Goal: Task Accomplishment & Management: Complete application form

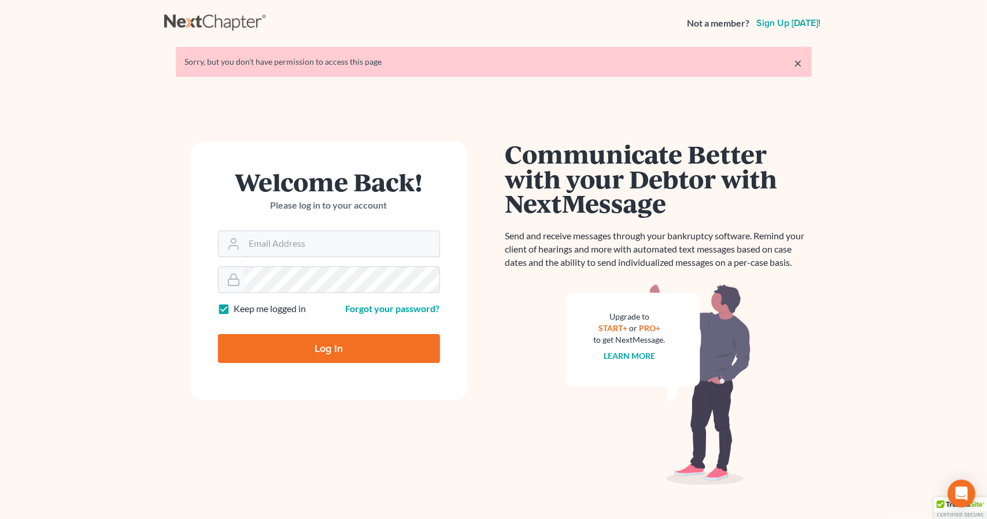
type input "[PERSON_NAME][EMAIL_ADDRESS][DOMAIN_NAME]"
click at [281, 342] on input "Log In" at bounding box center [329, 348] width 222 height 29
type input "Thinking..."
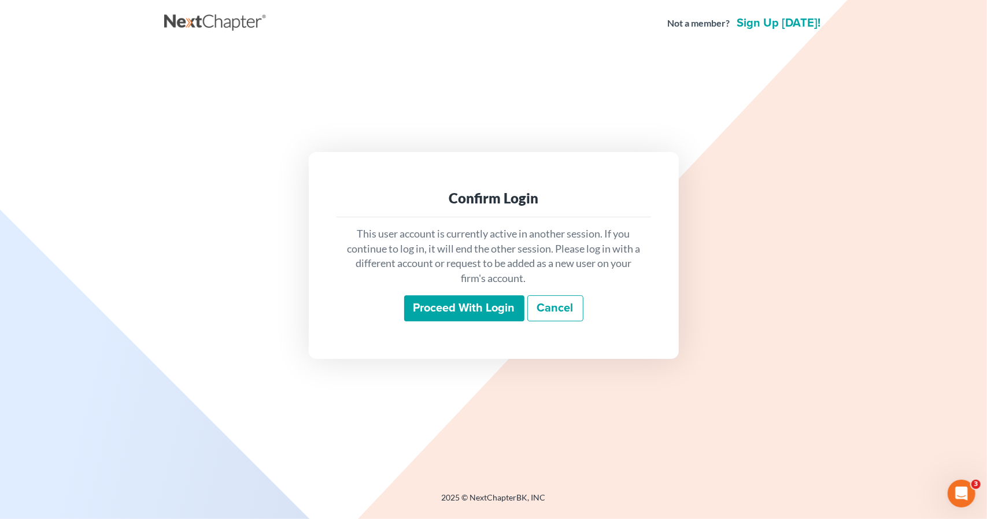
click at [476, 310] on input "Proceed with login" at bounding box center [464, 308] width 120 height 27
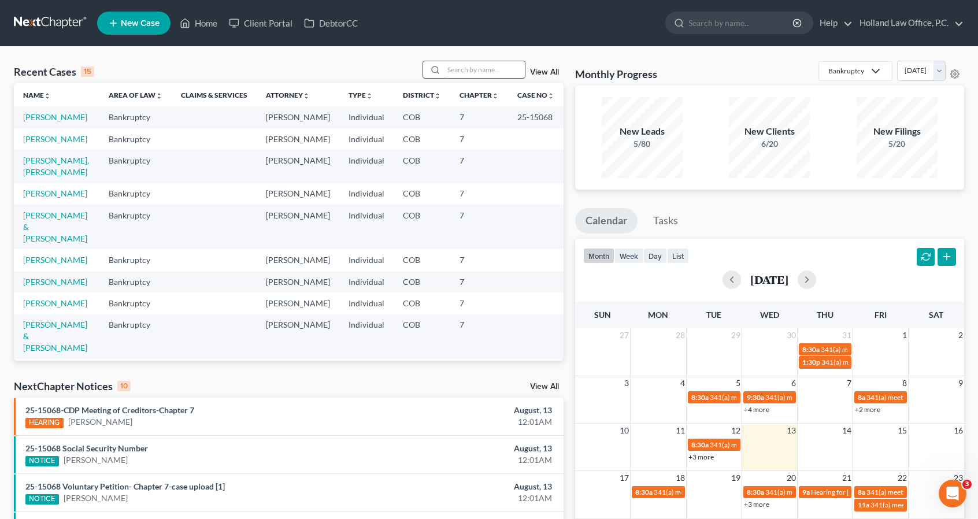
click at [489, 65] on input "search" at bounding box center [484, 69] width 81 height 17
click at [489, 75] on input "search" at bounding box center [484, 69] width 81 height 17
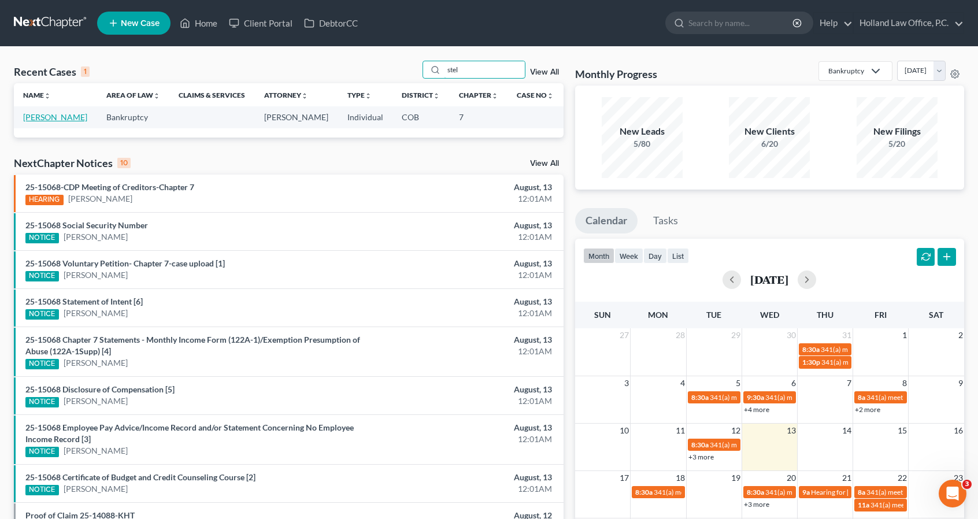
type input "stel"
click at [62, 120] on link "[PERSON_NAME]" at bounding box center [55, 117] width 64 height 10
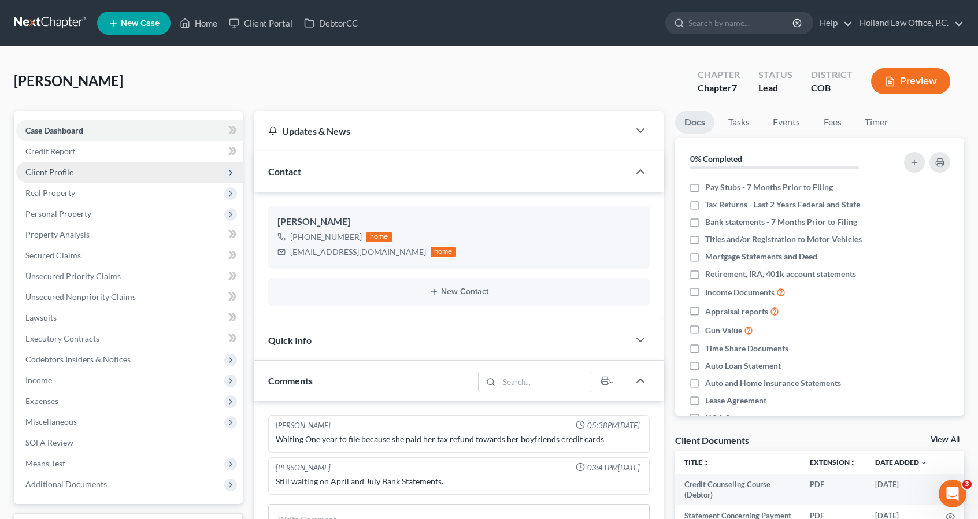
click at [106, 173] on span "Client Profile" at bounding box center [129, 172] width 227 height 21
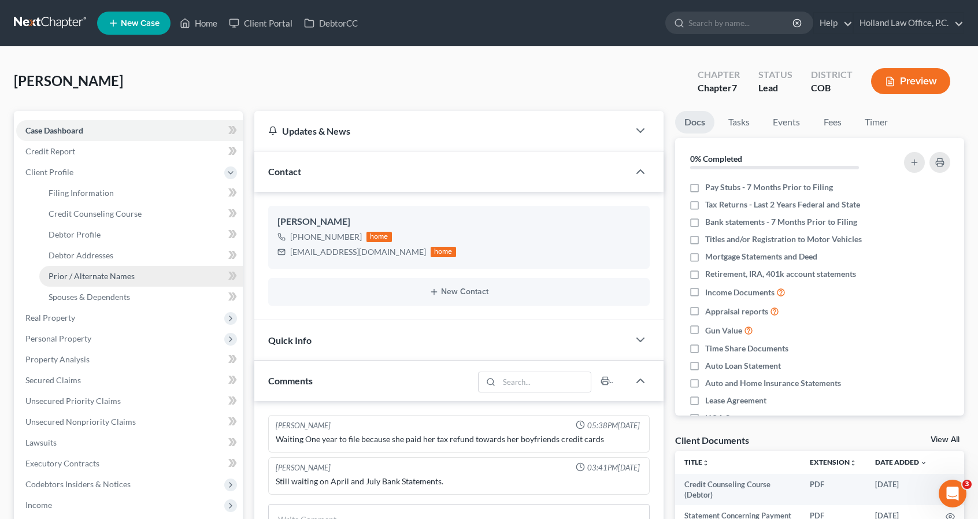
click at [102, 275] on span "Prior / Alternate Names" at bounding box center [92, 276] width 86 height 10
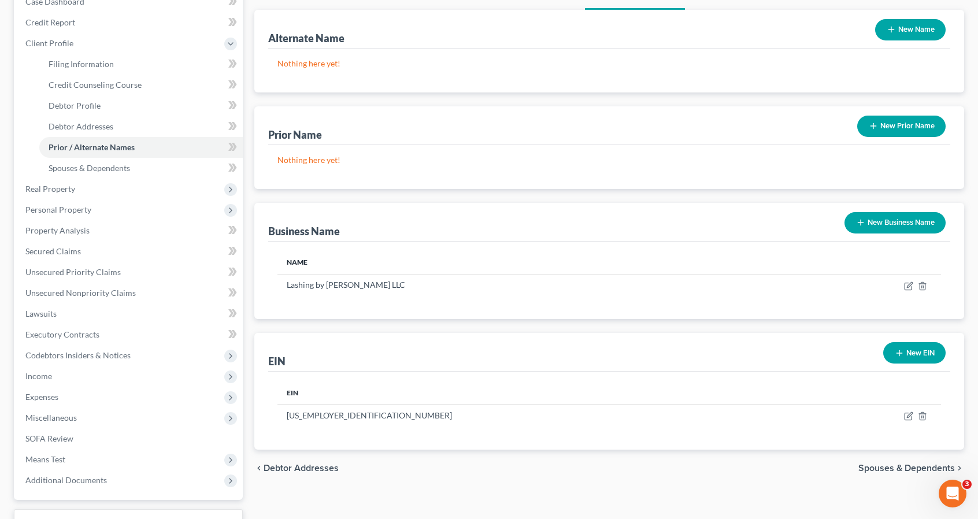
scroll to position [139, 0]
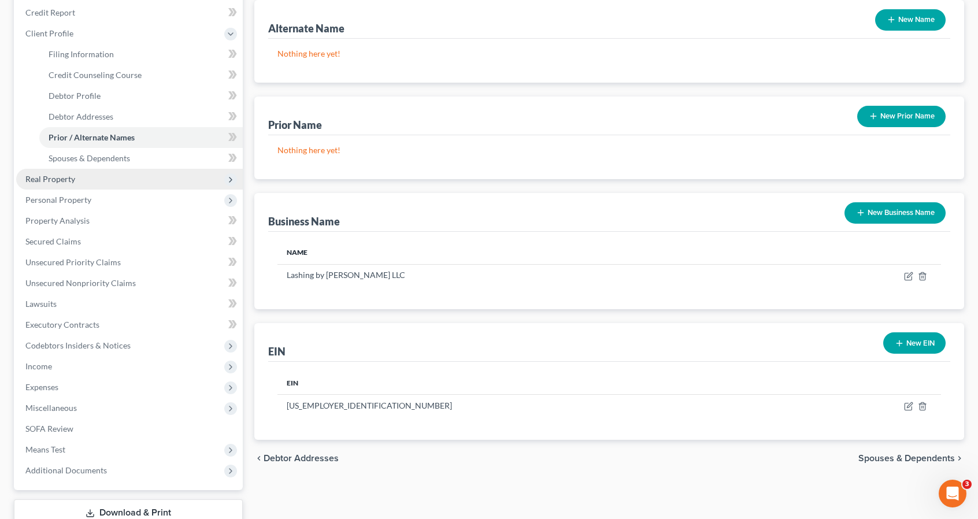
click at [135, 188] on span "Real Property" at bounding box center [129, 179] width 227 height 21
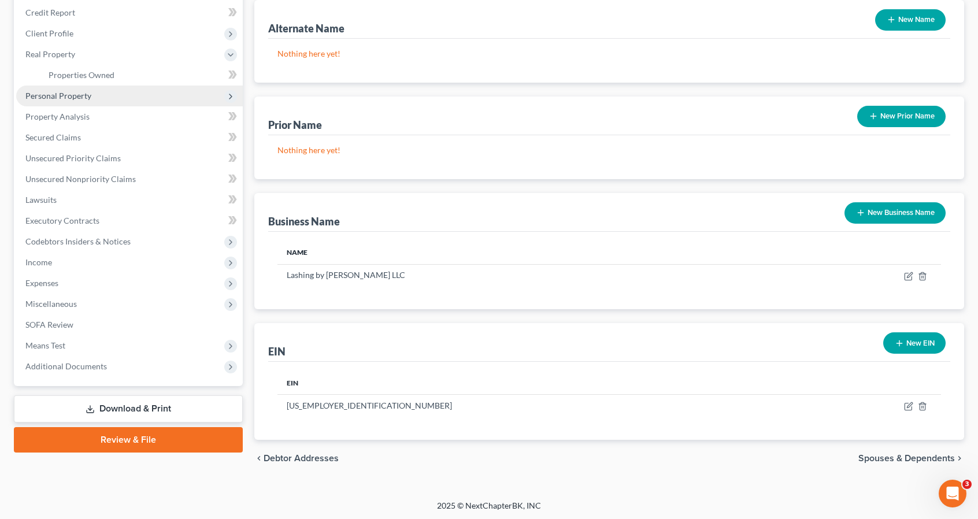
click at [146, 102] on span "Personal Property" at bounding box center [129, 96] width 227 height 21
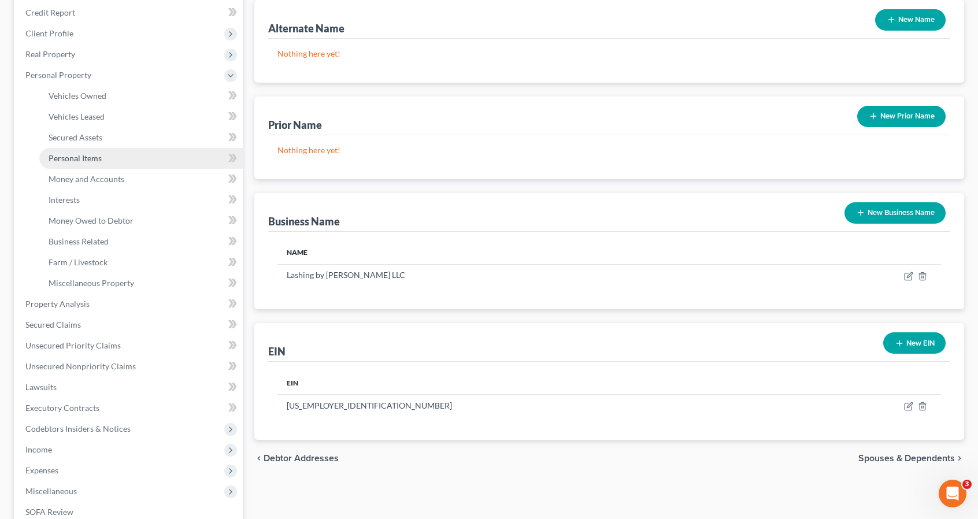
click at [133, 157] on link "Personal Items" at bounding box center [140, 158] width 203 height 21
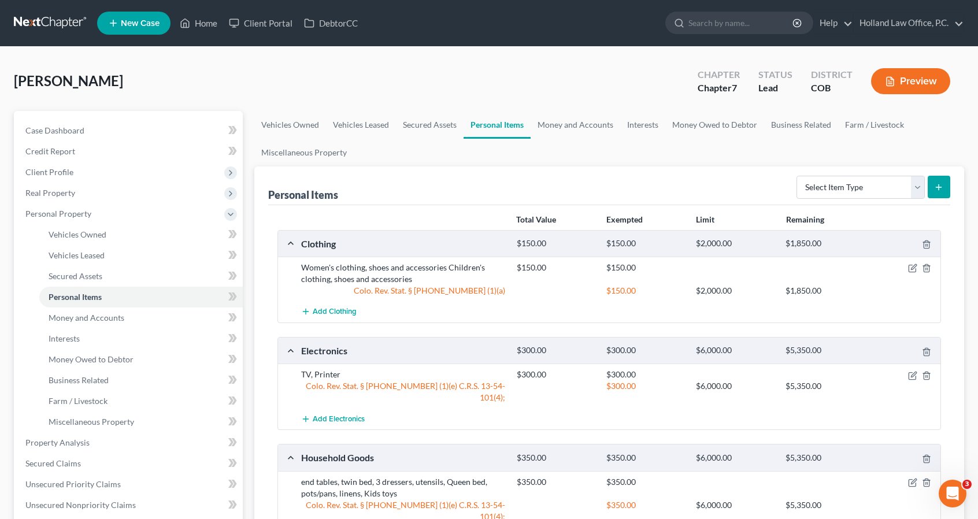
click at [401, 174] on div "Personal Items Select Item Type Clothing Collectibles Of Value Electronics Fire…" at bounding box center [609, 185] width 682 height 39
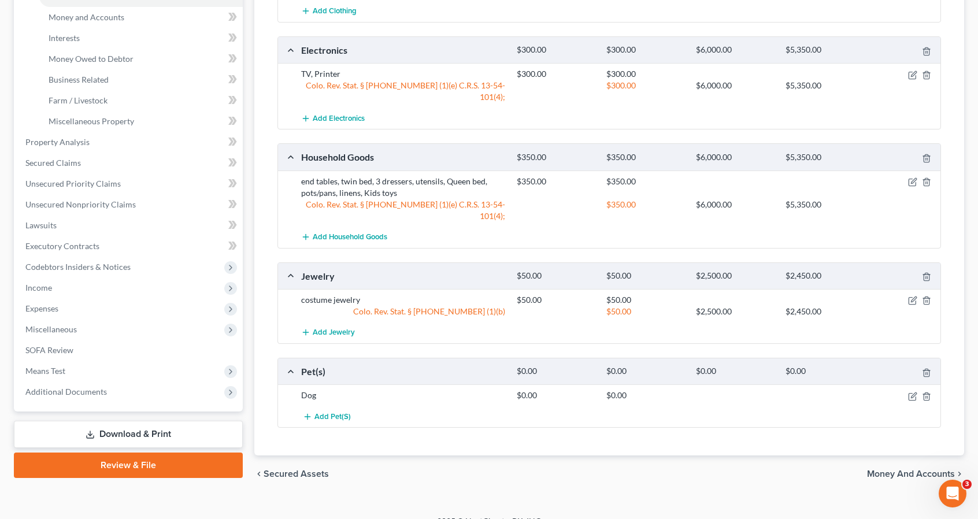
scroll to position [302, 0]
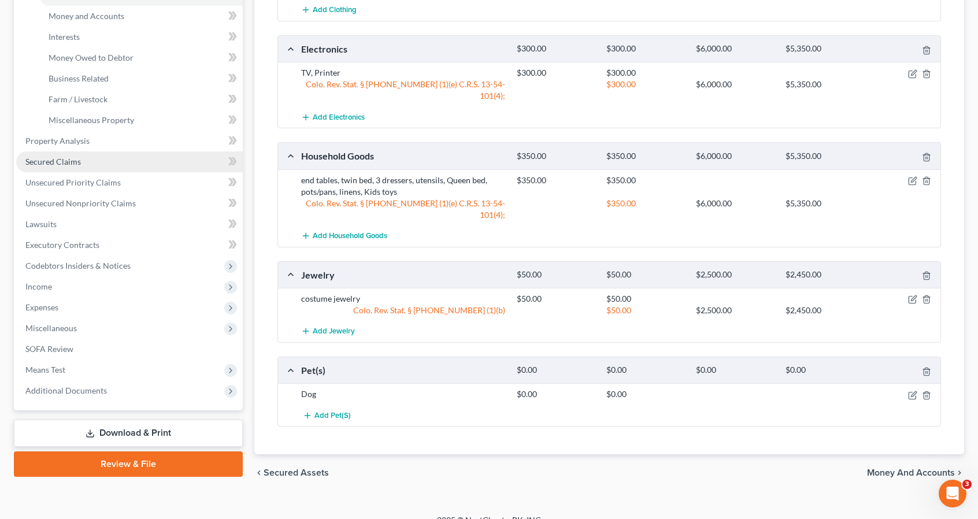
click at [133, 156] on link "Secured Claims" at bounding box center [129, 161] width 227 height 21
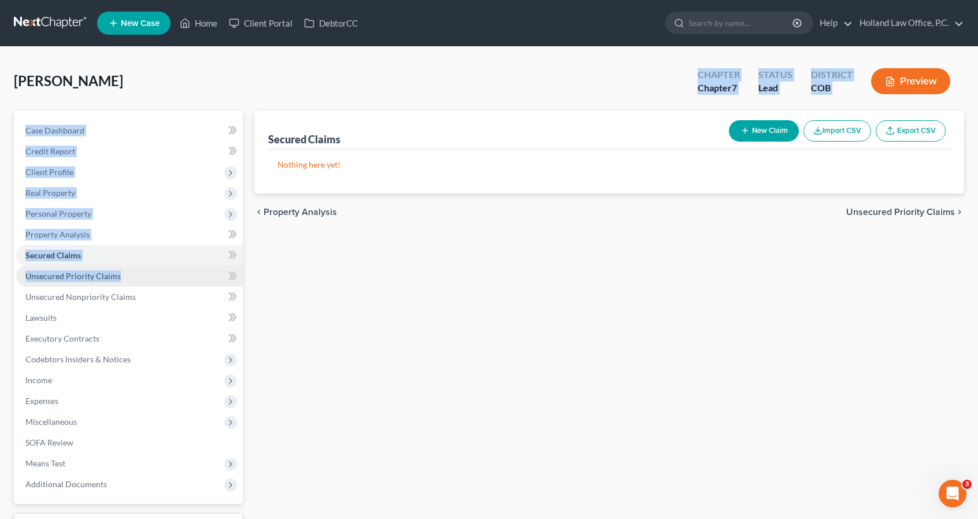
drag, startPoint x: 449, startPoint y: 76, endPoint x: 177, endPoint y: 278, distance: 338.8
click at [177, 278] on div "[PERSON_NAME] Upgraded Chapter Chapter 7 Status Lead District COB Preview Petit…" at bounding box center [489, 320] width 950 height 519
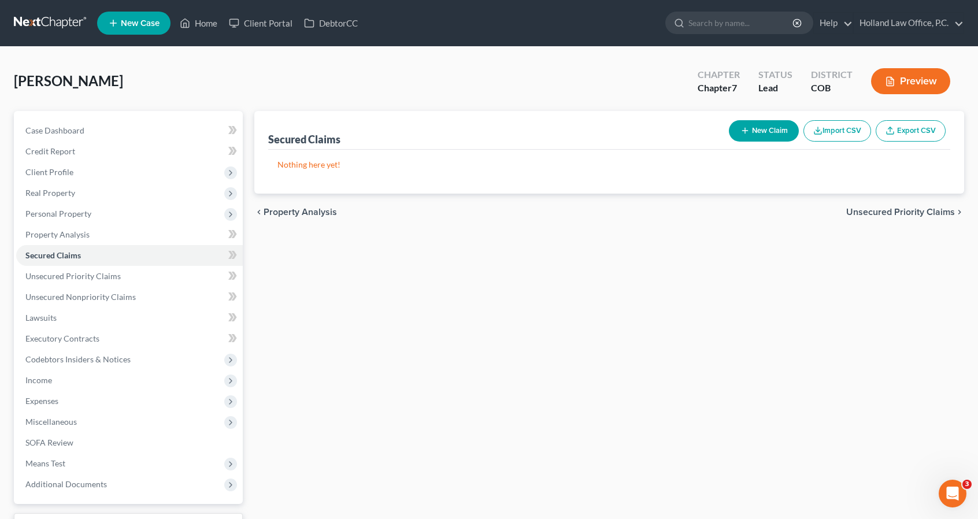
click at [356, 283] on div "Secured Claims New Claim Import CSV Export CSV Nothing here yet! Previous 1 Nex…" at bounding box center [609, 341] width 721 height 460
click at [138, 295] on link "Unsecured Nonpriority Claims" at bounding box center [129, 297] width 227 height 21
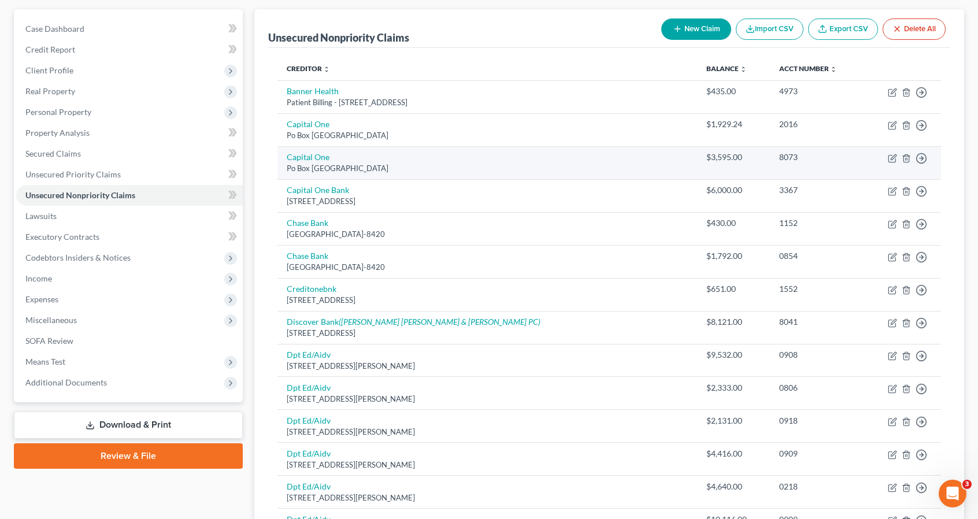
scroll to position [124, 0]
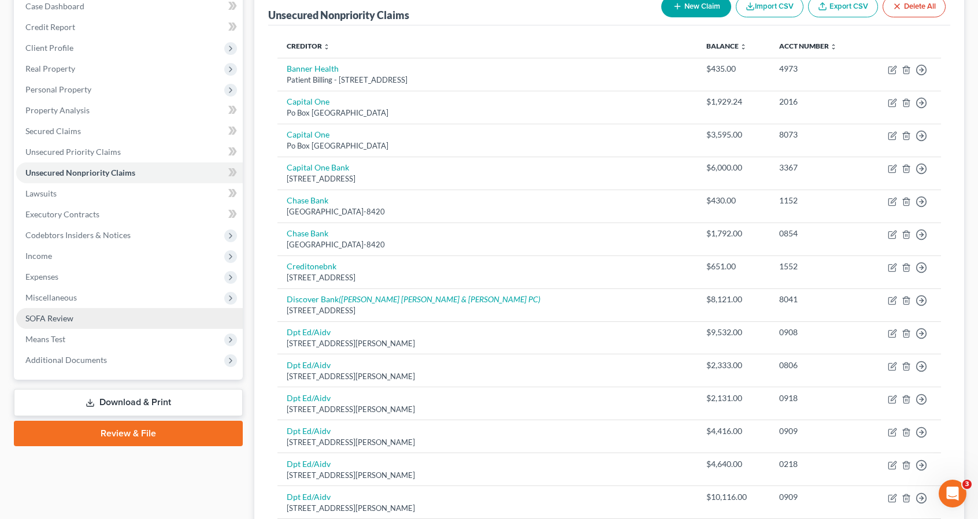
click at [75, 313] on link "SOFA Review" at bounding box center [129, 318] width 227 height 21
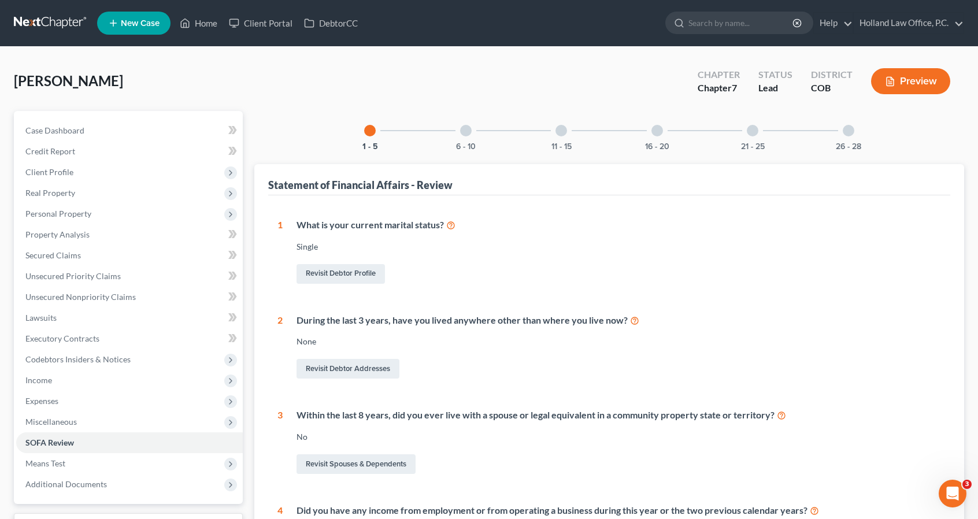
click at [462, 133] on div at bounding box center [466, 131] width 12 height 12
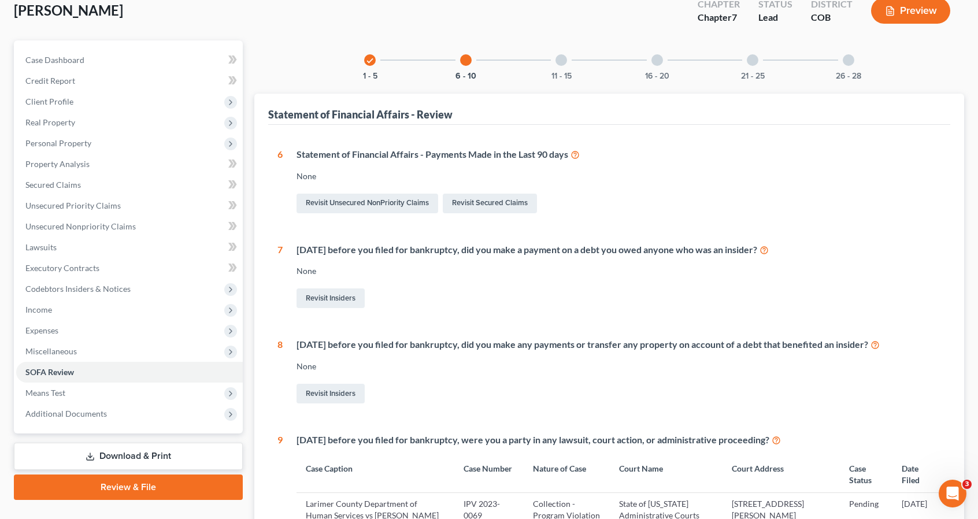
scroll to position [69, 0]
click at [571, 62] on div "11 - 15" at bounding box center [561, 61] width 39 height 39
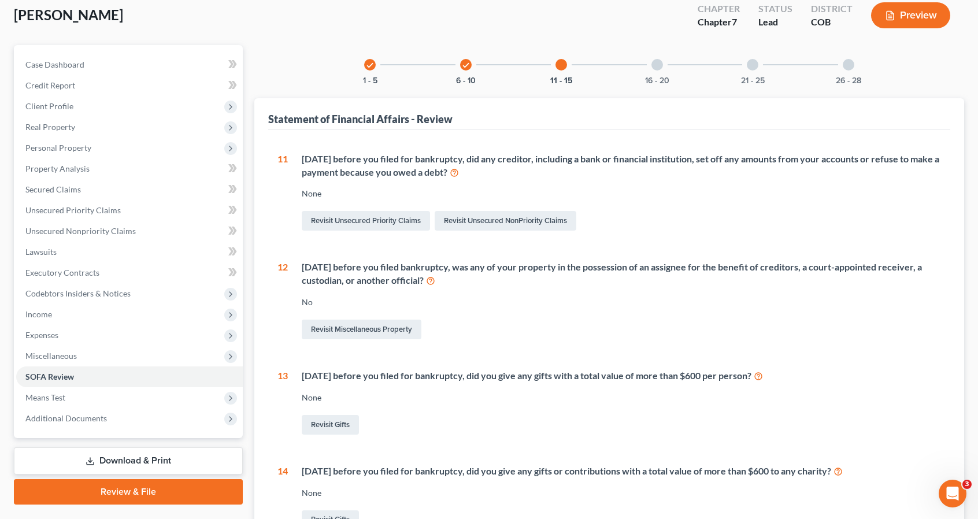
scroll to position [65, 0]
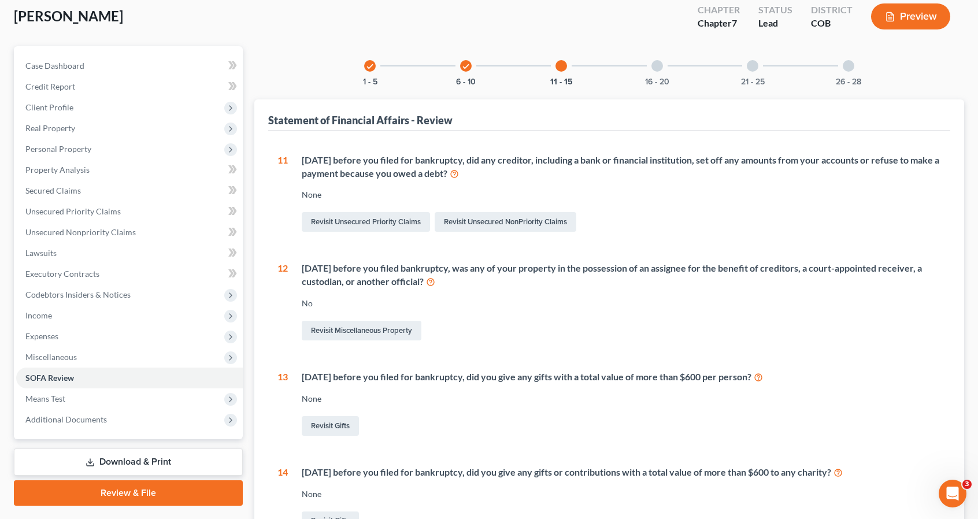
click at [654, 65] on div at bounding box center [658, 66] width 12 height 12
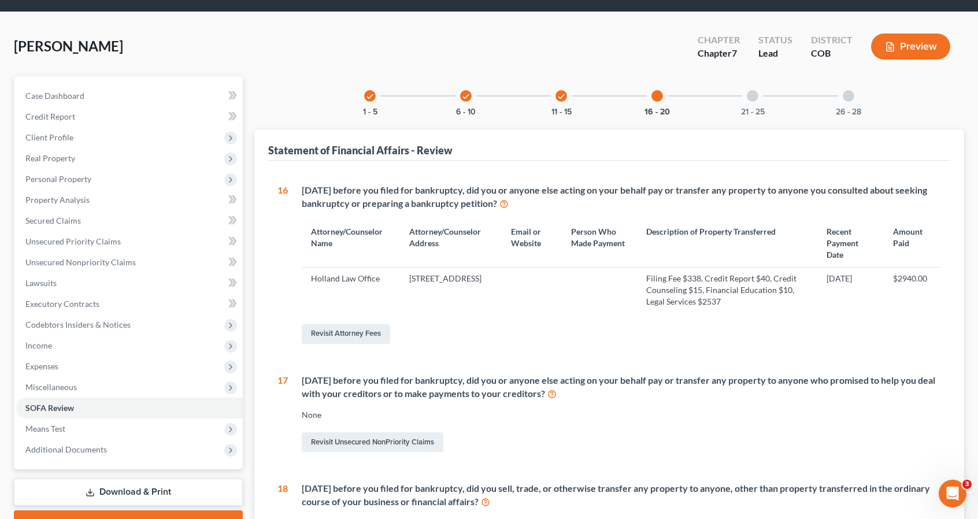
scroll to position [34, 0]
click at [747, 99] on div "21 - 25" at bounding box center [752, 96] width 39 height 39
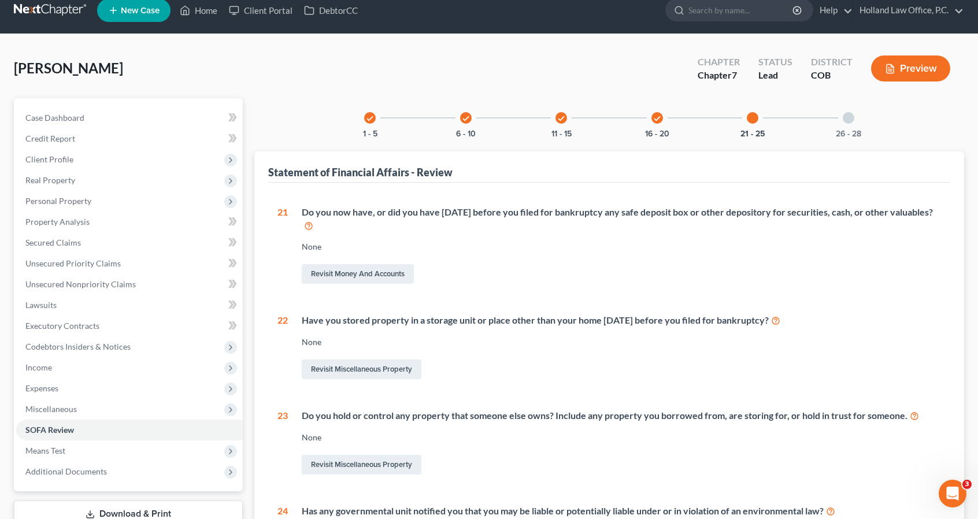
scroll to position [0, 0]
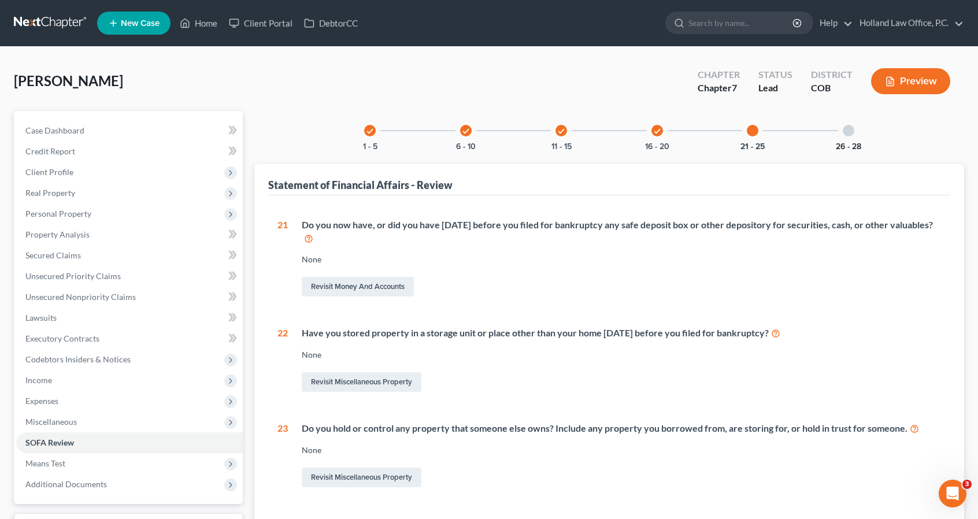
click at [846, 143] on button "26 - 28" at bounding box center [848, 147] width 25 height 8
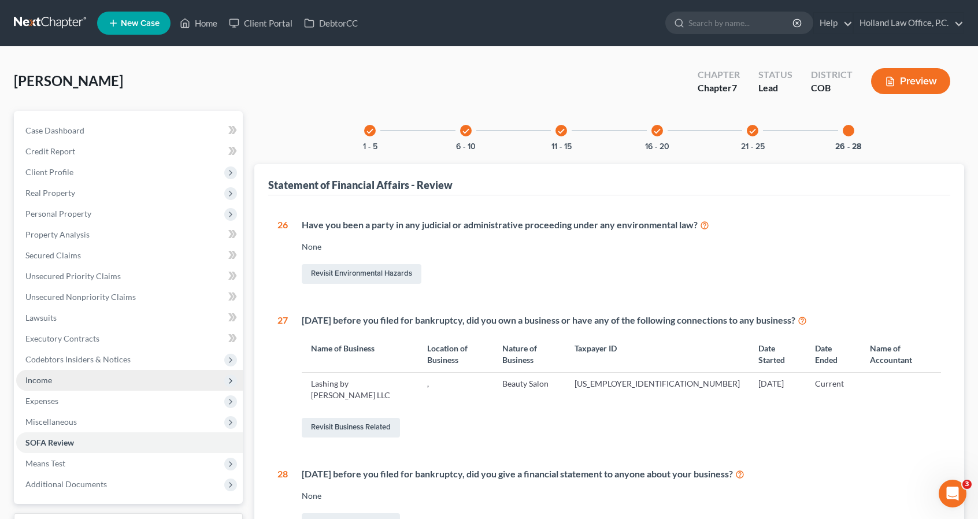
click at [149, 370] on span "Income" at bounding box center [129, 380] width 227 height 21
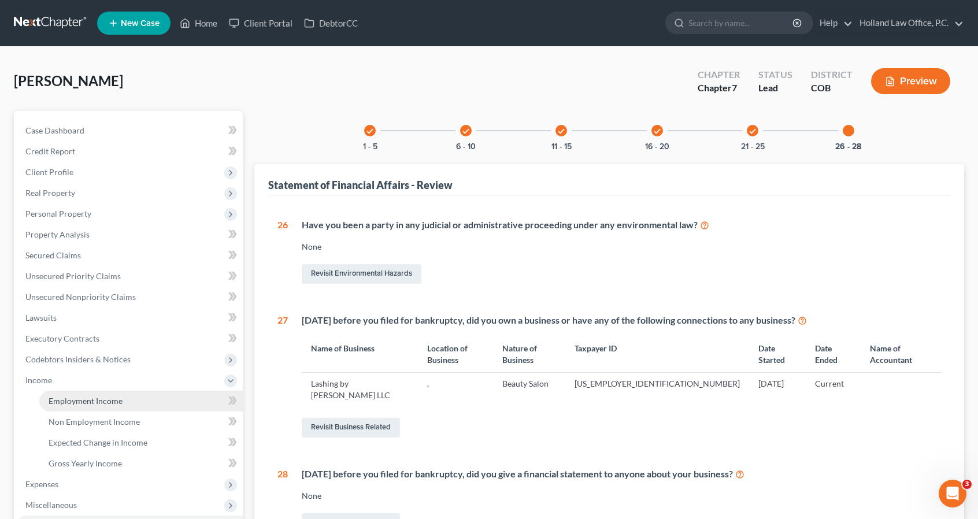
click at [141, 399] on link "Employment Income" at bounding box center [140, 401] width 203 height 21
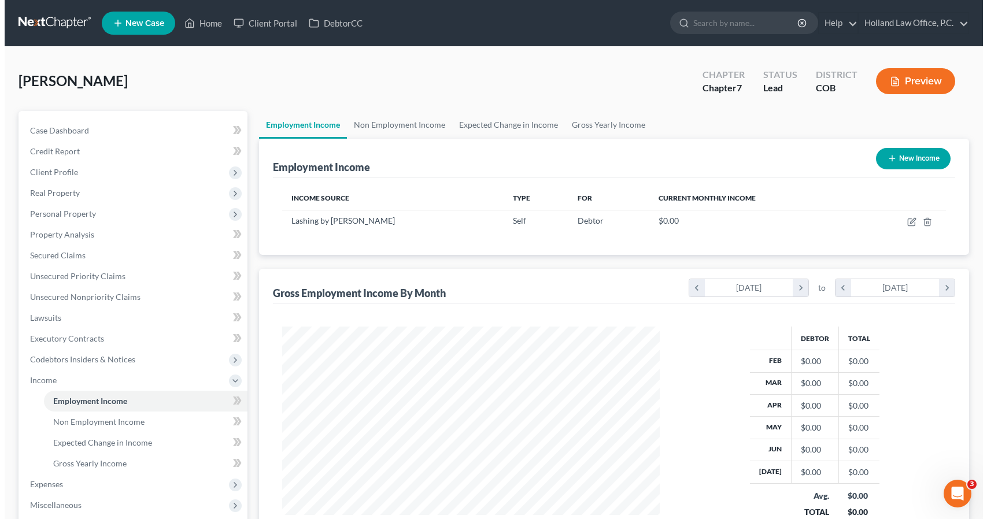
scroll to position [206, 400]
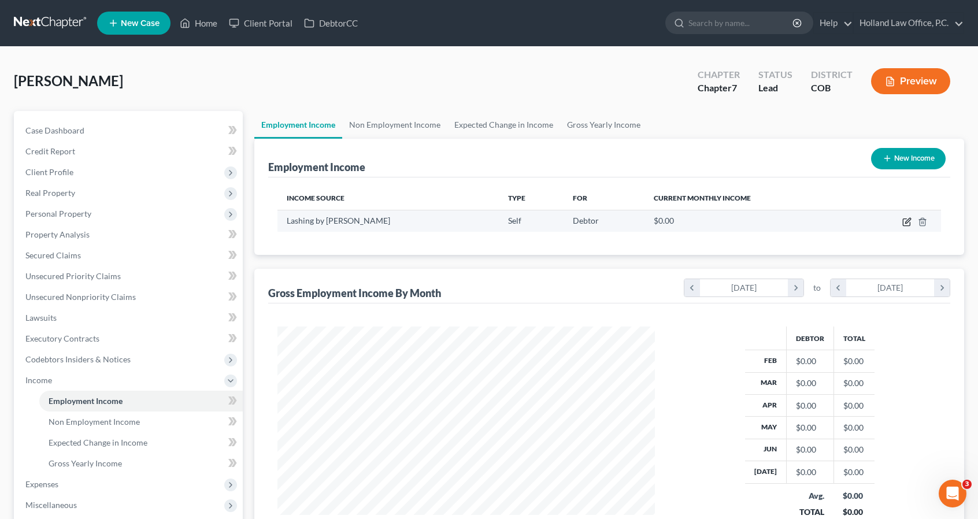
click at [907, 220] on icon "button" at bounding box center [907, 220] width 5 height 5
select select "1"
select select "5"
select select "0"
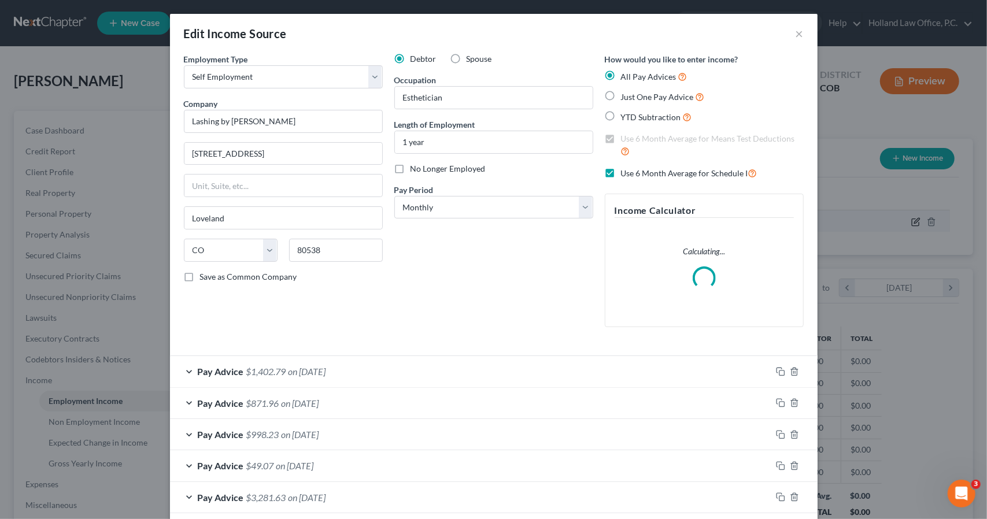
scroll to position [206, 404]
click at [416, 323] on div "Debtor Spouse Occupation Esthetician Length of Employment 1 year No Longer Empl…" at bounding box center [493, 194] width 210 height 283
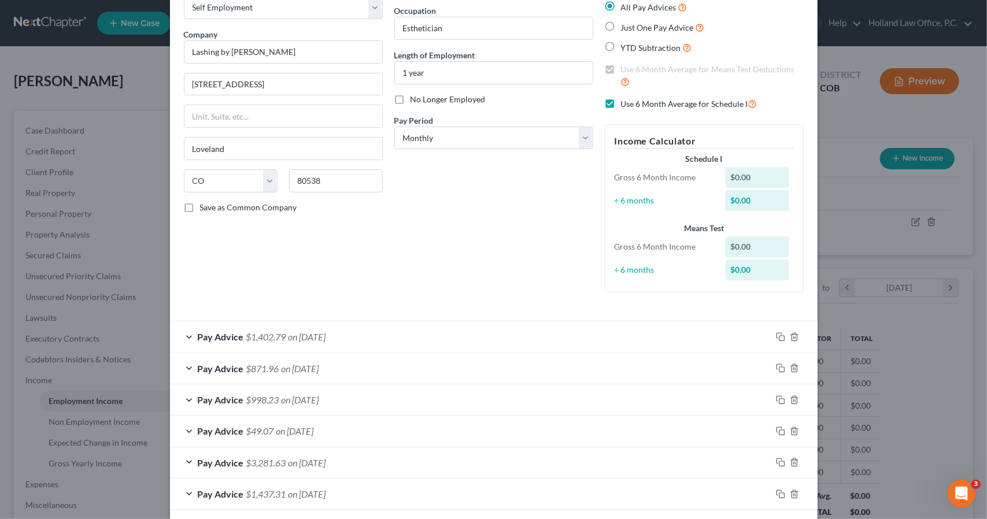
scroll to position [121, 0]
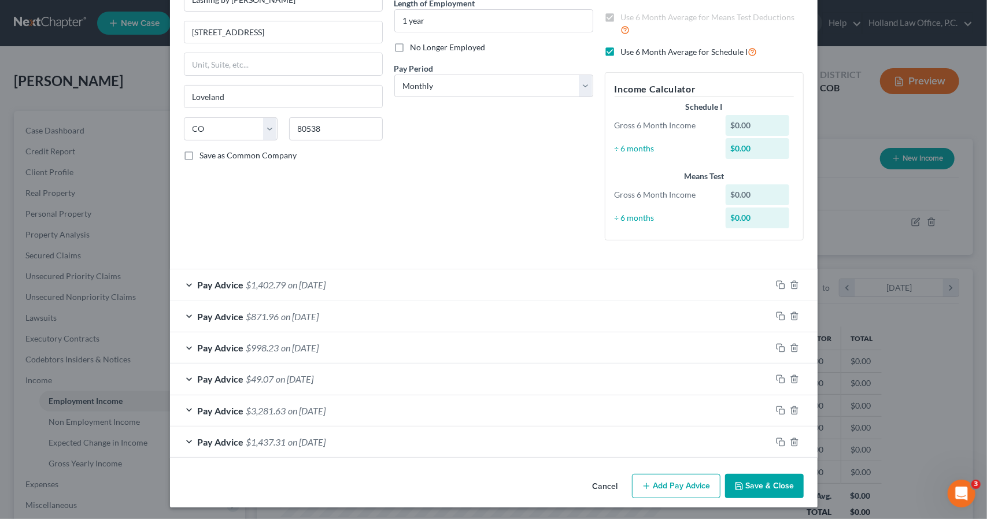
click at [509, 438] on div "Pay Advice $1,437.31 on [DATE]" at bounding box center [470, 442] width 601 height 31
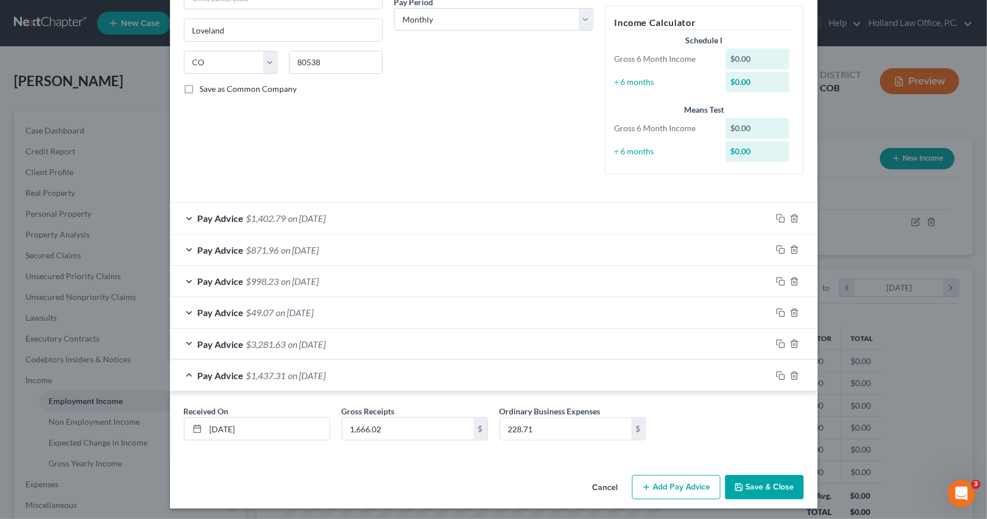
scroll to position [188, 0]
drag, startPoint x: 295, startPoint y: 427, endPoint x: 183, endPoint y: 427, distance: 111.6
click at [184, 427] on div "[DATE]" at bounding box center [257, 428] width 146 height 23
type input "[DATE]"
type input "2,180"
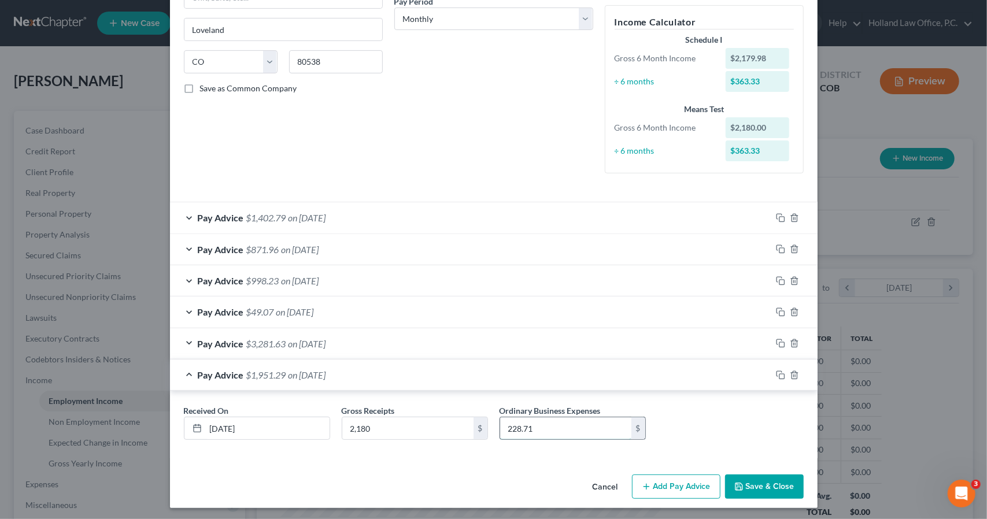
click at [543, 428] on input "228.71" at bounding box center [565, 428] width 131 height 22
type input "136.86"
click at [512, 343] on div "Pay Advice $3,281.63 on [DATE]" at bounding box center [470, 343] width 601 height 31
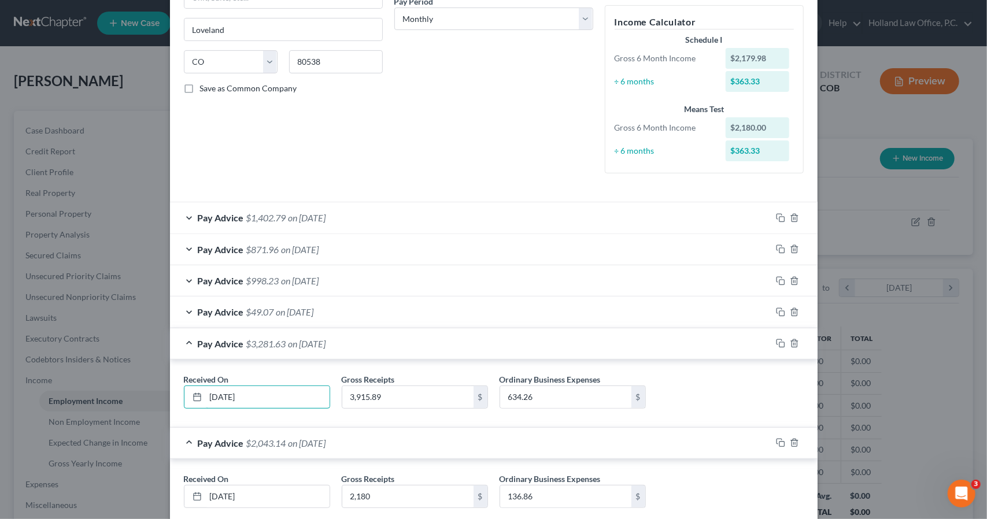
drag, startPoint x: 257, startPoint y: 394, endPoint x: 137, endPoint y: 387, distance: 120.4
click at [137, 387] on div "Edit Income Source × Employment Type * Select Full or [DEMOGRAPHIC_DATA] Employ…" at bounding box center [493, 259] width 987 height 519
type input "[DATE]"
type input "1,290"
click at [546, 401] on input "634.26" at bounding box center [565, 397] width 131 height 22
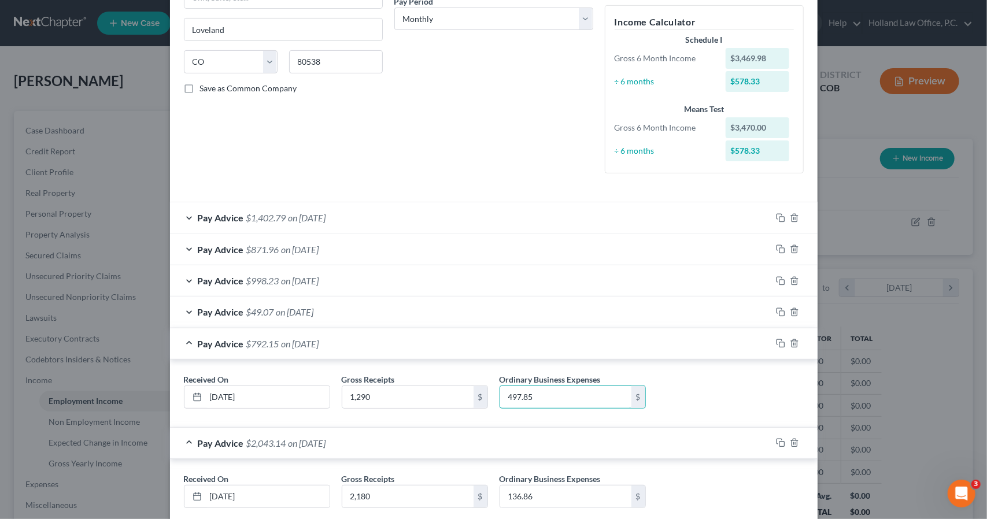
type input "497.85"
click at [512, 449] on div "Pay Advice $2,043.14 on [DATE]" at bounding box center [470, 443] width 601 height 31
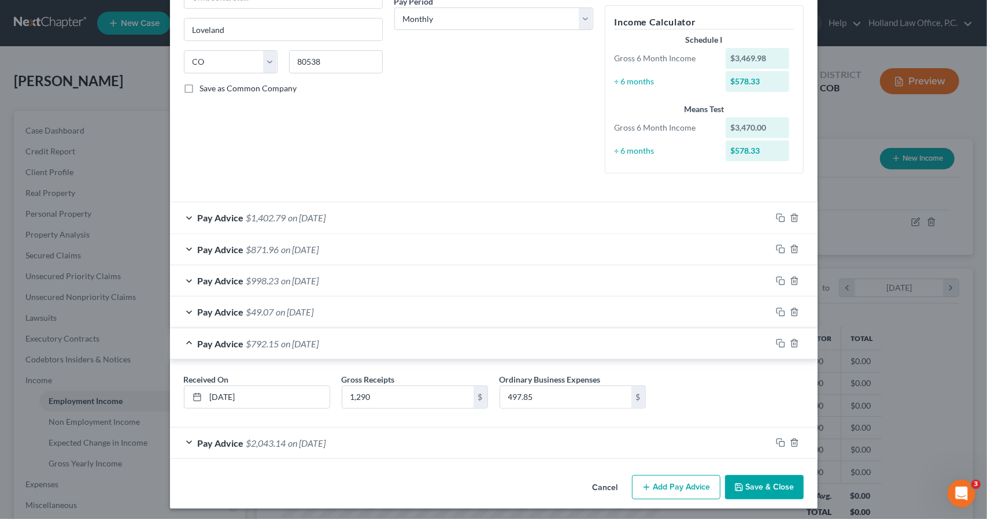
click at [446, 338] on div "Pay Advice $792.15 on [DATE]" at bounding box center [470, 343] width 601 height 31
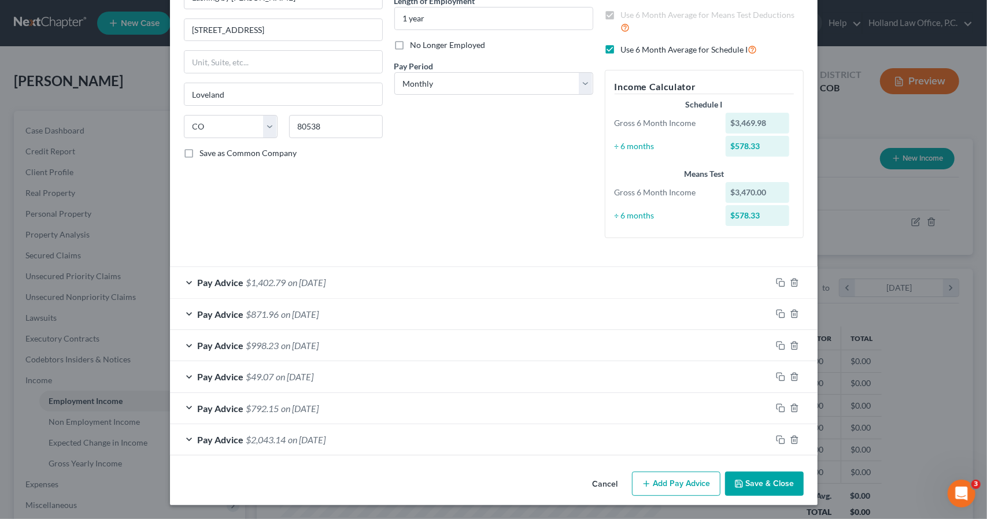
scroll to position [121, 0]
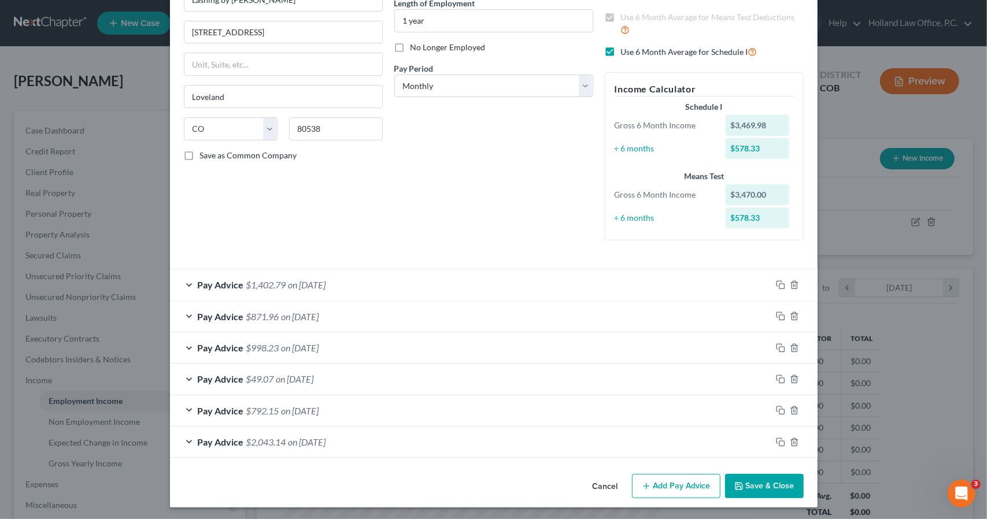
click at [368, 374] on div "Pay Advice $49.07 on [DATE]" at bounding box center [470, 379] width 601 height 31
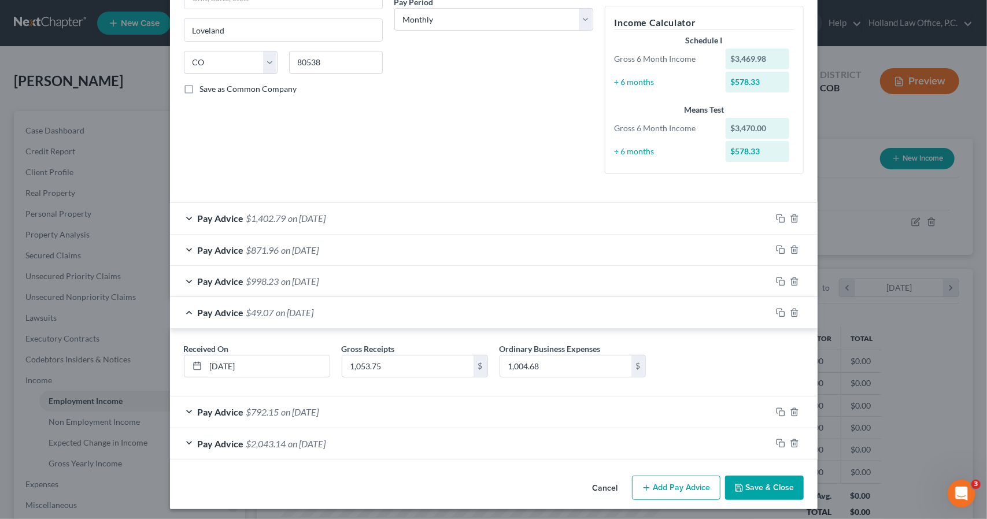
scroll to position [188, 0]
drag, startPoint x: 301, startPoint y: 361, endPoint x: 94, endPoint y: 365, distance: 207.0
click at [94, 365] on div "Edit Income Source × Employment Type * Select Full or [DEMOGRAPHIC_DATA] Employ…" at bounding box center [493, 259] width 987 height 519
click at [290, 357] on input "4/" at bounding box center [268, 366] width 124 height 22
type input "[DATE]"
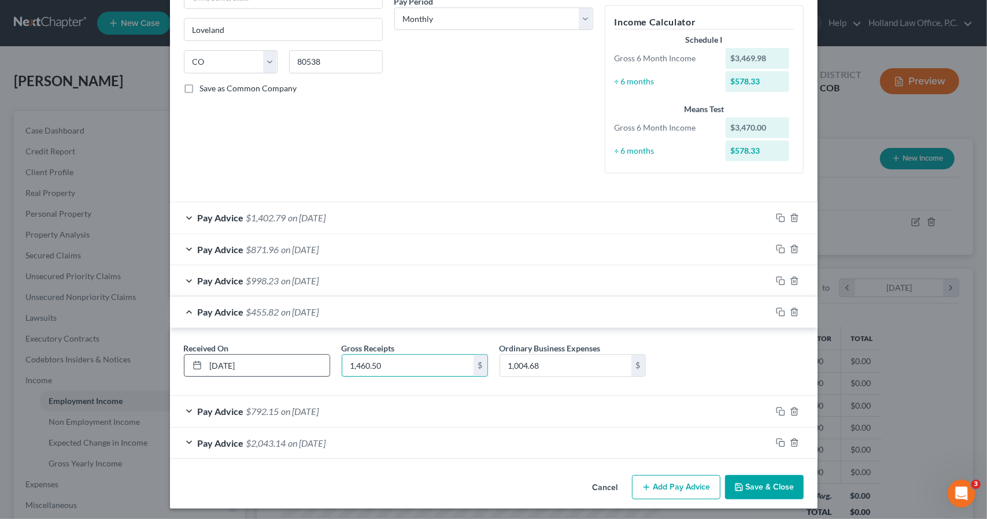
type input "1,460.50"
type input "221.08"
click at [623, 311] on div "Pay Advice $1,239.42 on [DATE]" at bounding box center [470, 312] width 601 height 31
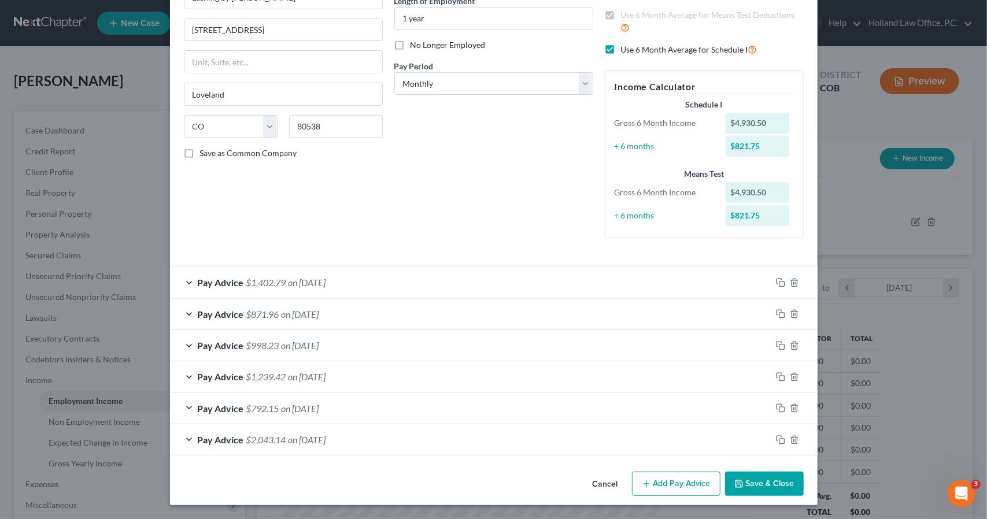
scroll to position [121, 0]
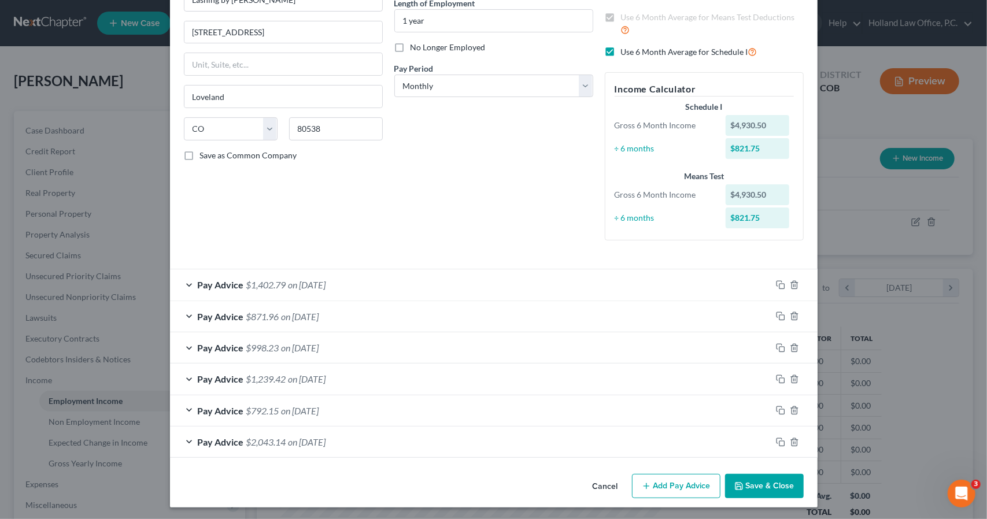
click at [348, 343] on div "Pay Advice $998.23 on [DATE]" at bounding box center [470, 347] width 601 height 31
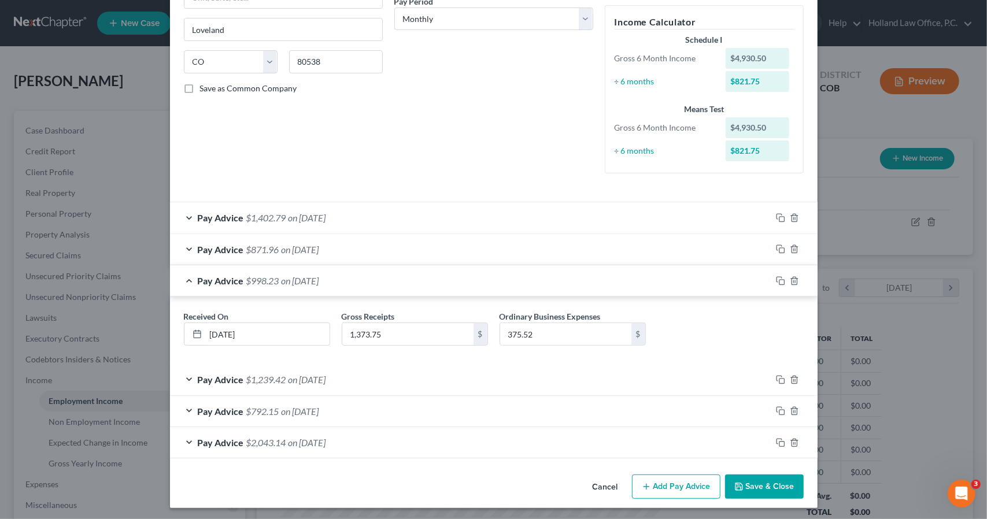
scroll to position [188, 0]
drag, startPoint x: 269, startPoint y: 323, endPoint x: 106, endPoint y: 319, distance: 163.1
click at [106, 319] on div "Edit Income Source × Employment Type * Select Full or [DEMOGRAPHIC_DATA] Employ…" at bounding box center [493, 259] width 987 height 519
type input "[DATE]"
type input "1,731.99"
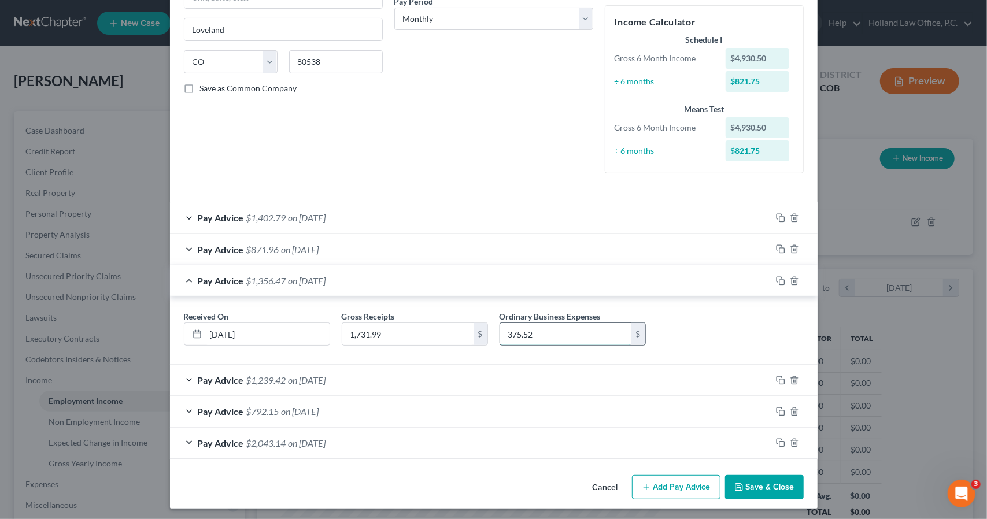
click at [541, 332] on input "375.52" at bounding box center [565, 334] width 131 height 22
type input "460.90"
click at [525, 282] on div "Pay Advice $1,271.09 on [DATE]" at bounding box center [470, 280] width 601 height 31
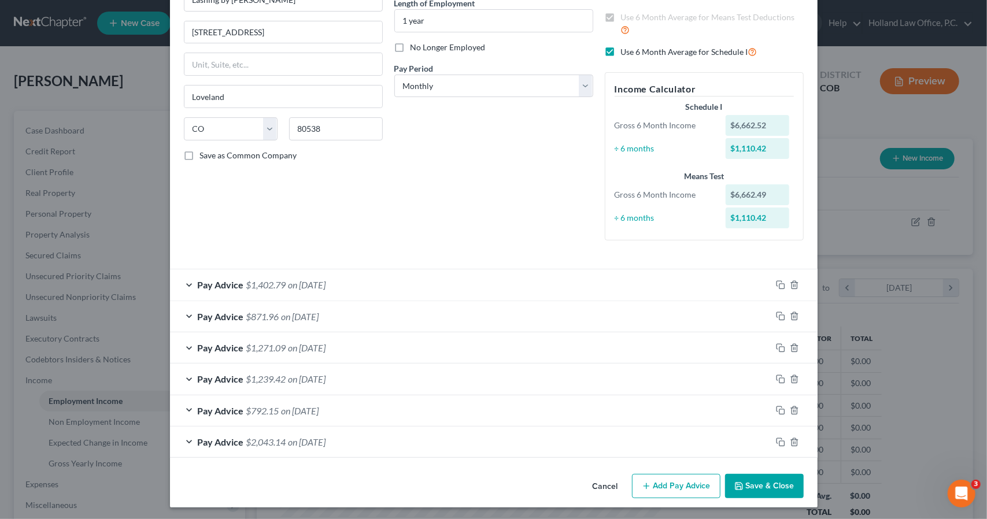
click at [413, 317] on div "Pay Advice $871.96 on [DATE]" at bounding box center [470, 316] width 601 height 31
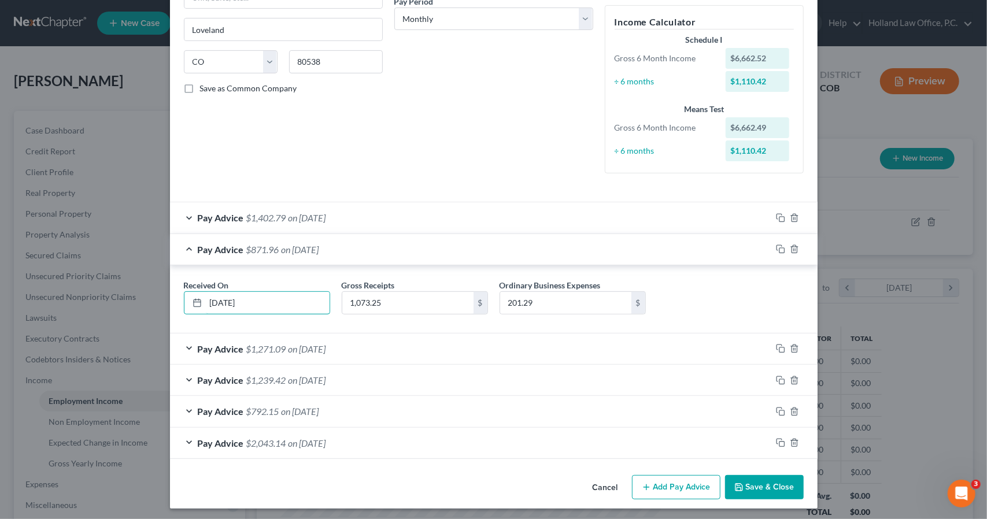
drag, startPoint x: 259, startPoint y: 301, endPoint x: 156, endPoint y: 303, distance: 102.9
click at [156, 303] on div "Edit Income Source × Employment Type * Select Full or [DEMOGRAPHIC_DATA] Employ…" at bounding box center [493, 259] width 987 height 519
type input "[DATE]"
type input "2,220.06"
type input "1,326.25"
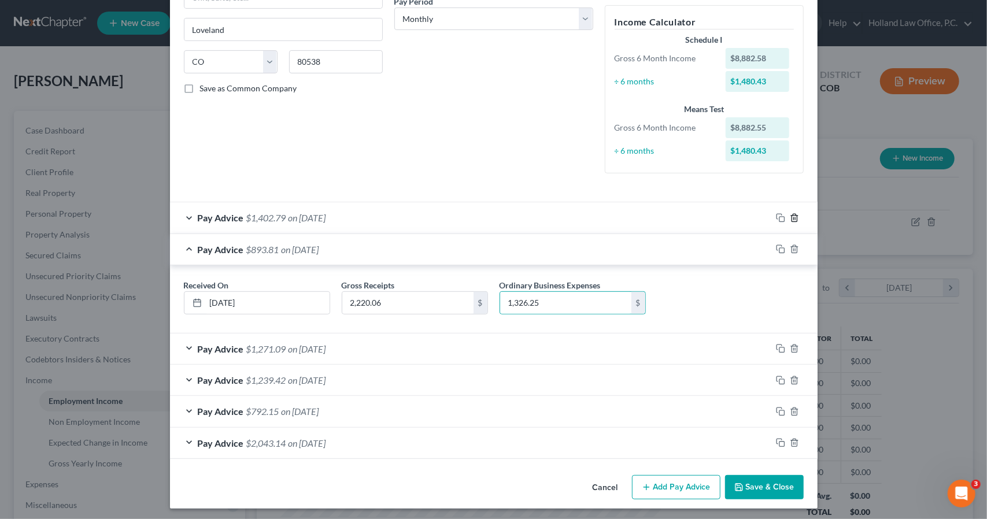
click at [791, 217] on icon "button" at bounding box center [794, 217] width 9 height 9
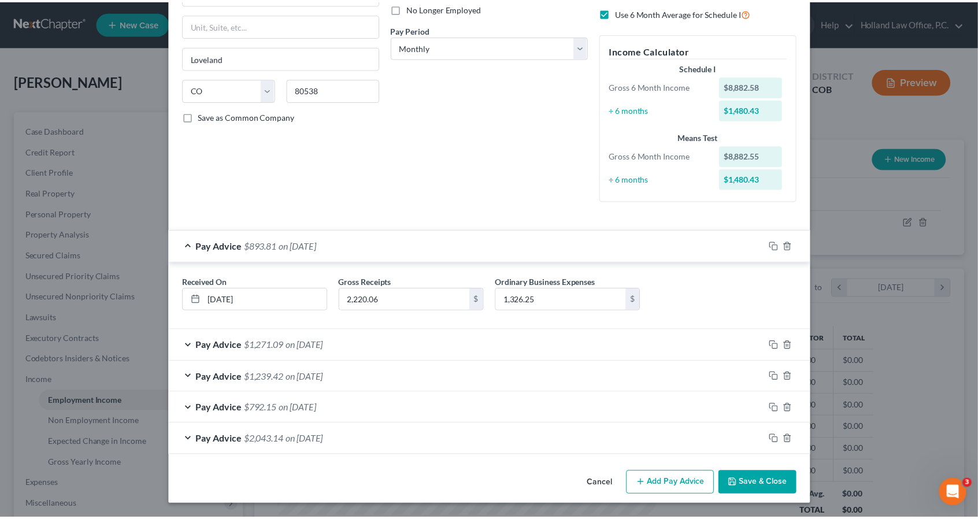
scroll to position [158, 0]
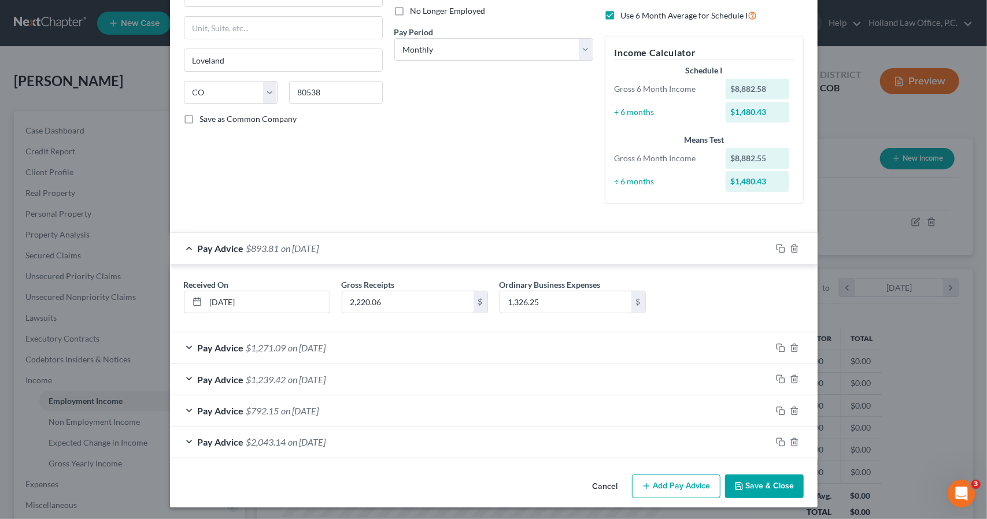
click at [733, 478] on button "Save & Close" at bounding box center [764, 487] width 79 height 24
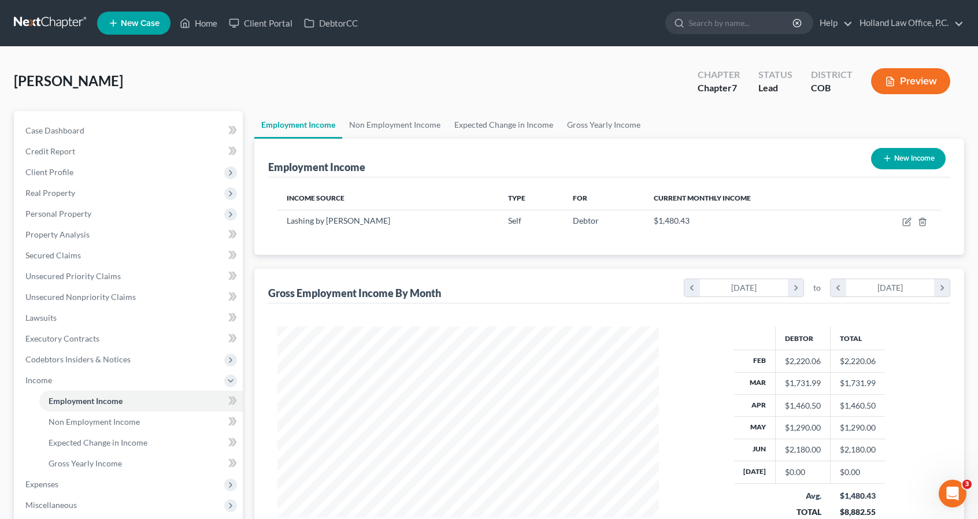
scroll to position [577878, 577682]
click at [64, 485] on span "Expenses" at bounding box center [129, 484] width 227 height 21
click at [82, 426] on link "Home" at bounding box center [140, 422] width 203 height 21
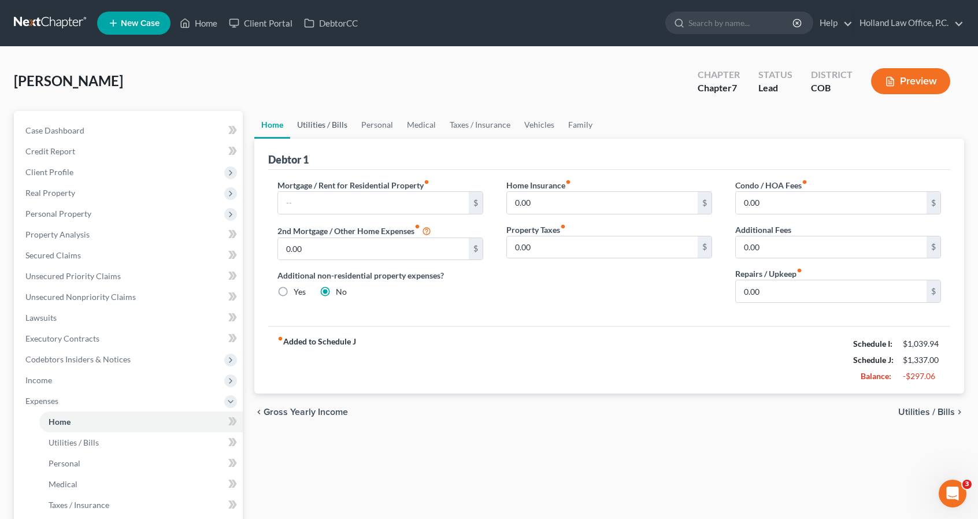
click at [327, 129] on link "Utilities / Bills" at bounding box center [322, 125] width 64 height 28
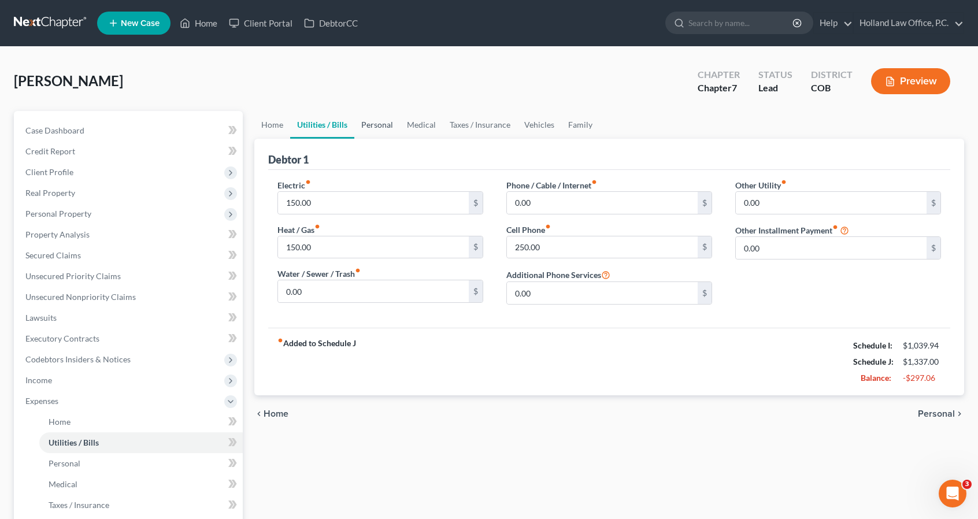
click at [380, 121] on link "Personal" at bounding box center [377, 125] width 46 height 28
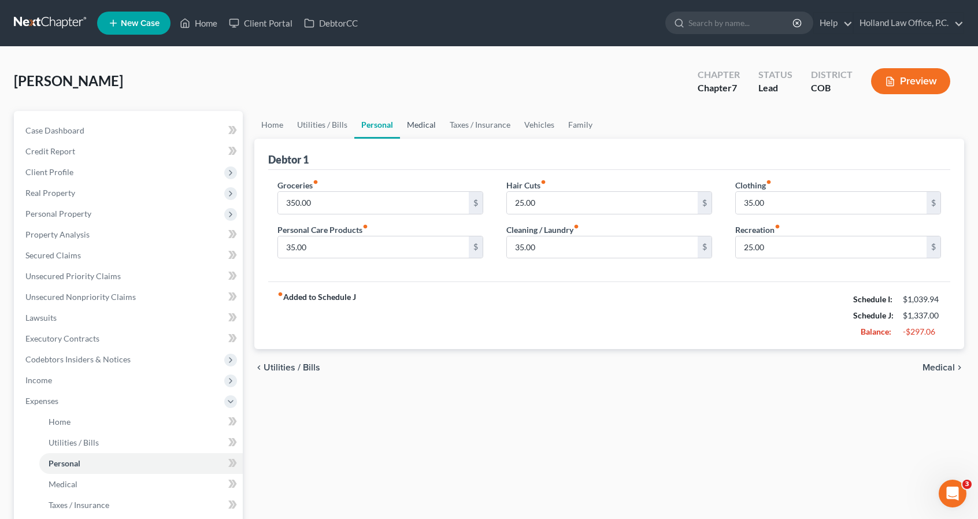
click at [420, 127] on link "Medical" at bounding box center [421, 125] width 43 height 28
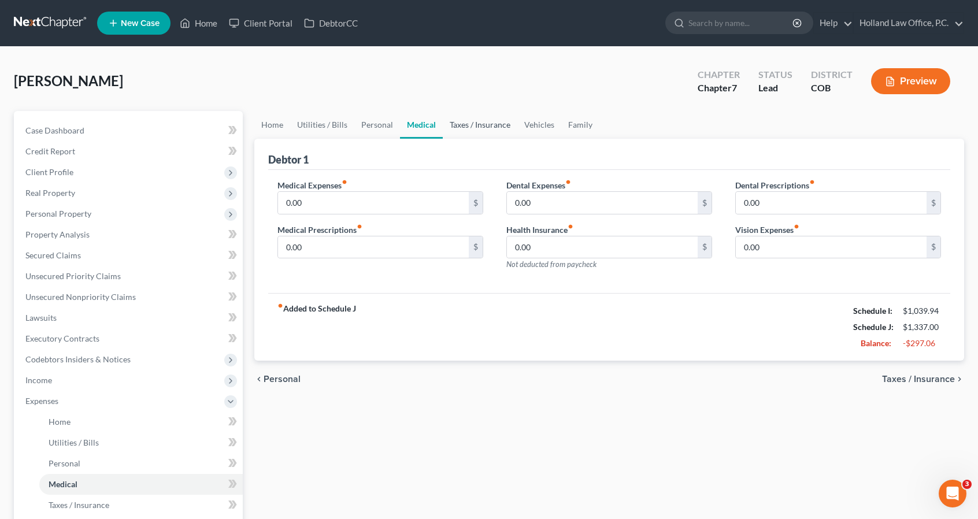
click at [461, 134] on link "Taxes / Insurance" at bounding box center [480, 125] width 75 height 28
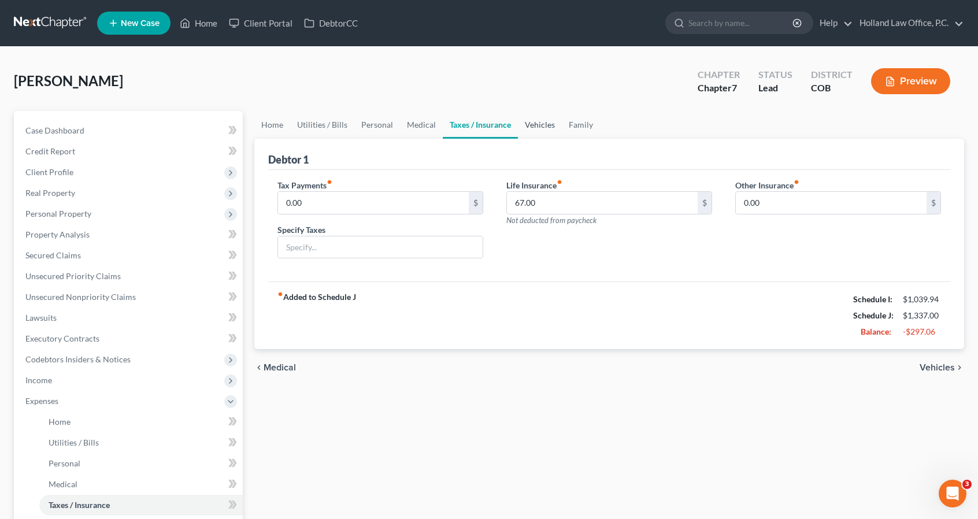
click at [526, 121] on link "Vehicles" at bounding box center [540, 125] width 44 height 28
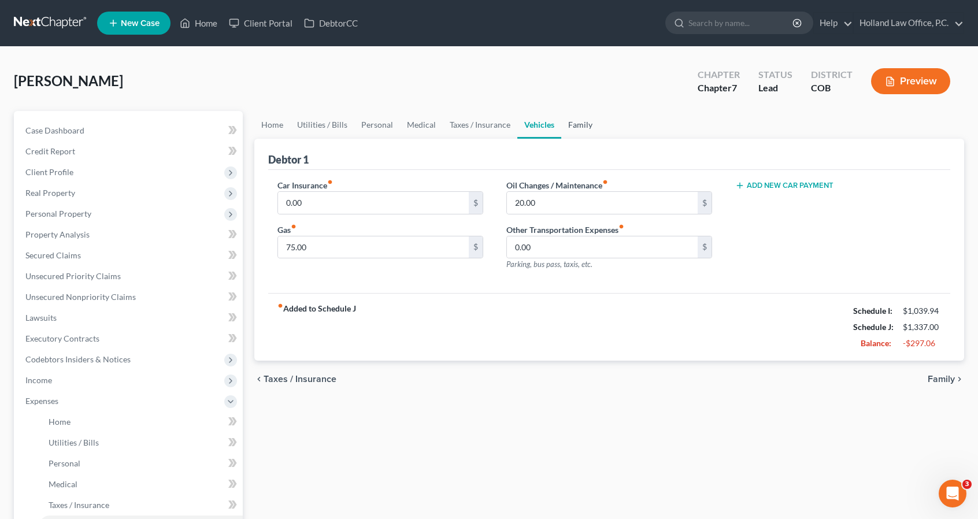
click at [572, 128] on link "Family" at bounding box center [580, 125] width 38 height 28
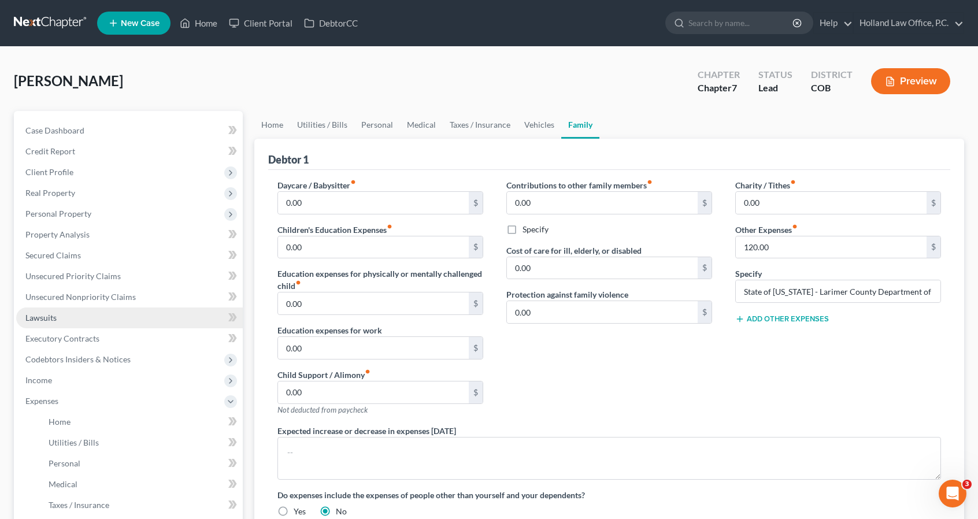
click at [66, 316] on link "Lawsuits" at bounding box center [129, 318] width 227 height 21
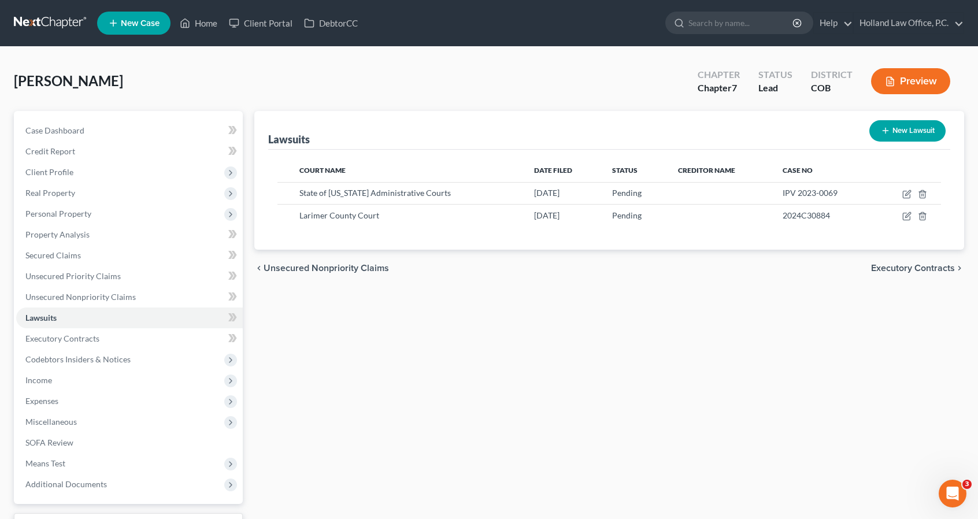
click at [904, 138] on button "New Lawsuit" at bounding box center [907, 130] width 76 height 21
select select "0"
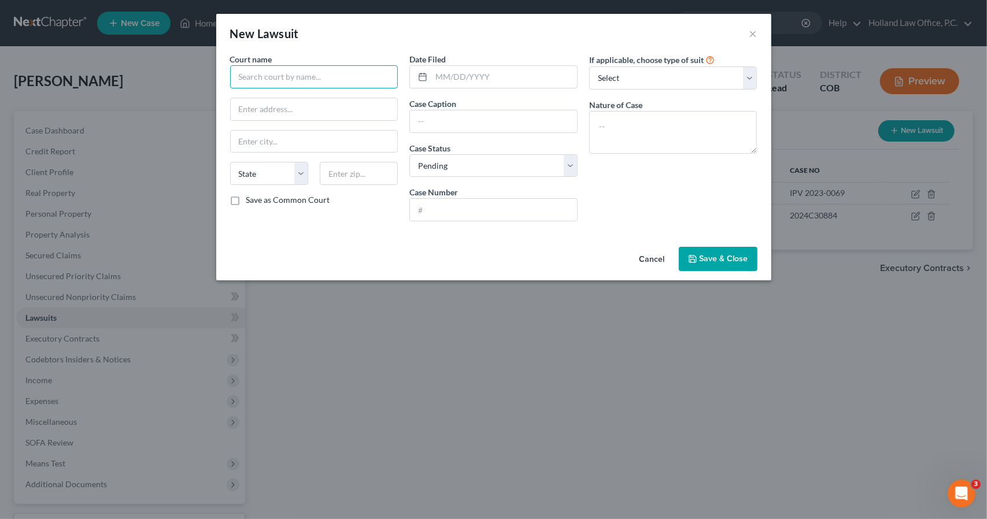
click at [351, 82] on input "text" at bounding box center [314, 76] width 168 height 23
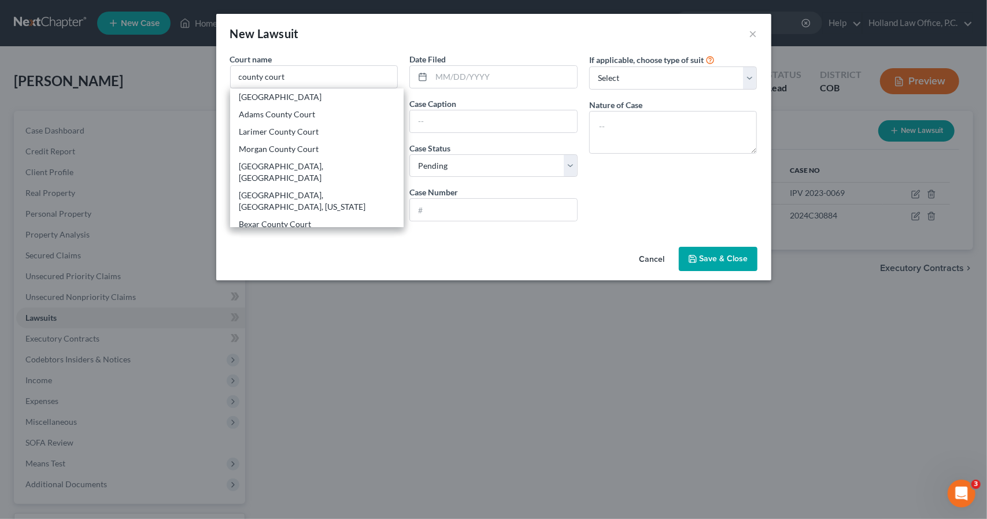
click at [334, 236] on div "[GEOGRAPHIC_DATA], [GEOGRAPHIC_DATA], [US_STATE]" at bounding box center [317, 247] width 156 height 23
type input "[GEOGRAPHIC_DATA], [GEOGRAPHIC_DATA], [US_STATE]"
type input "[STREET_ADDRESS]"
type input "[GEOGRAPHIC_DATA][PERSON_NAME]"
select select "5"
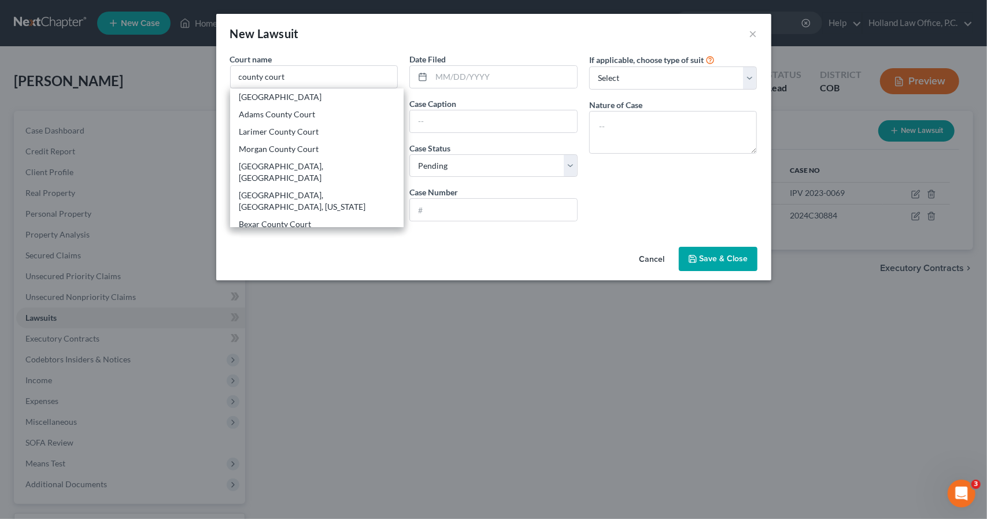
type input "80521"
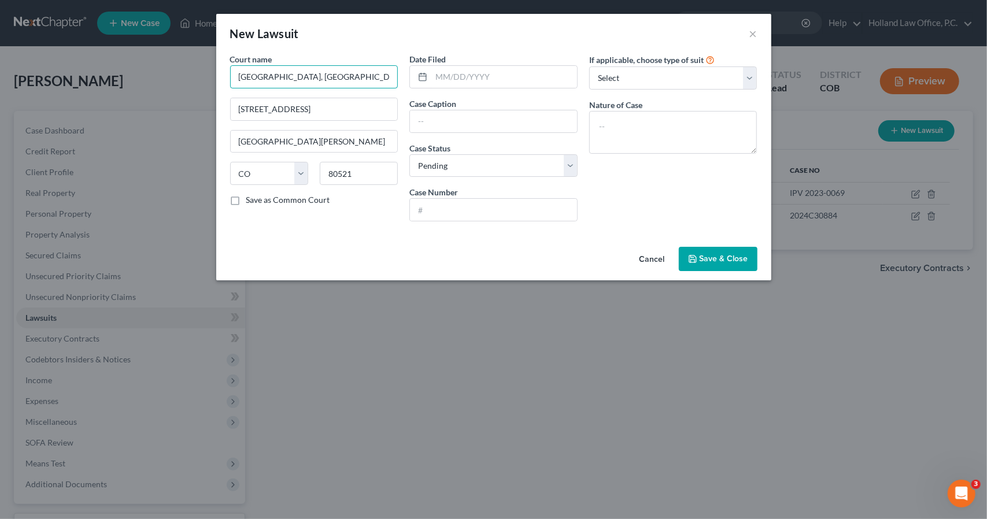
click at [391, 80] on input "[GEOGRAPHIC_DATA], [GEOGRAPHIC_DATA], [US_STATE]" at bounding box center [314, 76] width 168 height 23
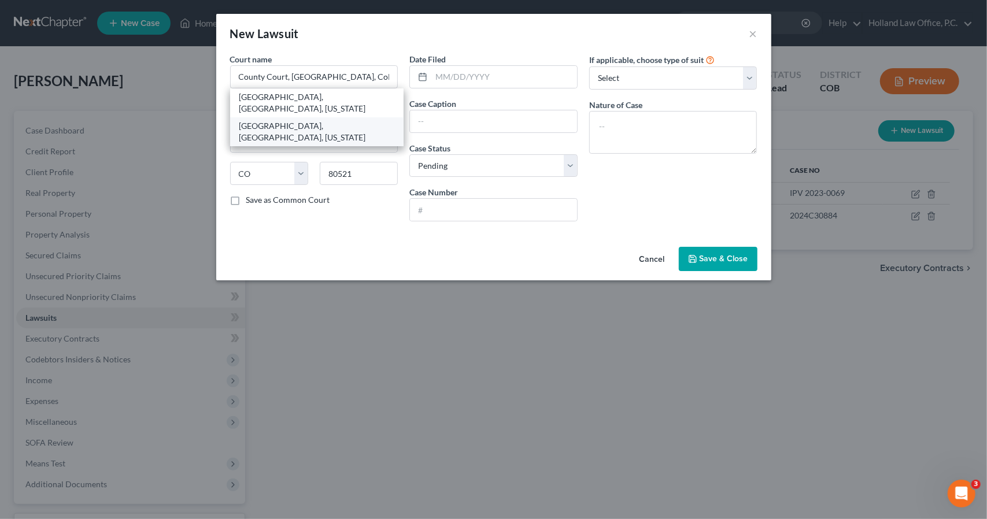
click at [376, 120] on div "[GEOGRAPHIC_DATA], [GEOGRAPHIC_DATA], [US_STATE]" at bounding box center [317, 131] width 156 height 23
type input "[GEOGRAPHIC_DATA], [GEOGRAPHIC_DATA], [US_STATE]"
type input "[STREET_ADDRESS]"
type input "Loveland"
type input "80537"
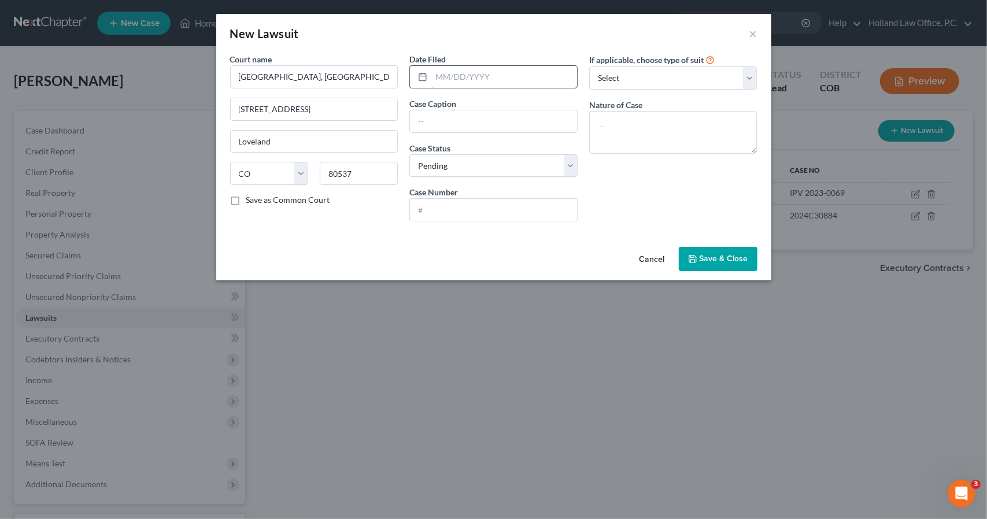
click at [465, 78] on input "text" at bounding box center [504, 77] width 146 height 22
type input "[DATE]"
click at [463, 117] on input "text" at bounding box center [493, 121] width 167 height 22
type input "Discover Bank v. [PERSON_NAME]"
click at [479, 202] on input "text" at bounding box center [493, 210] width 167 height 22
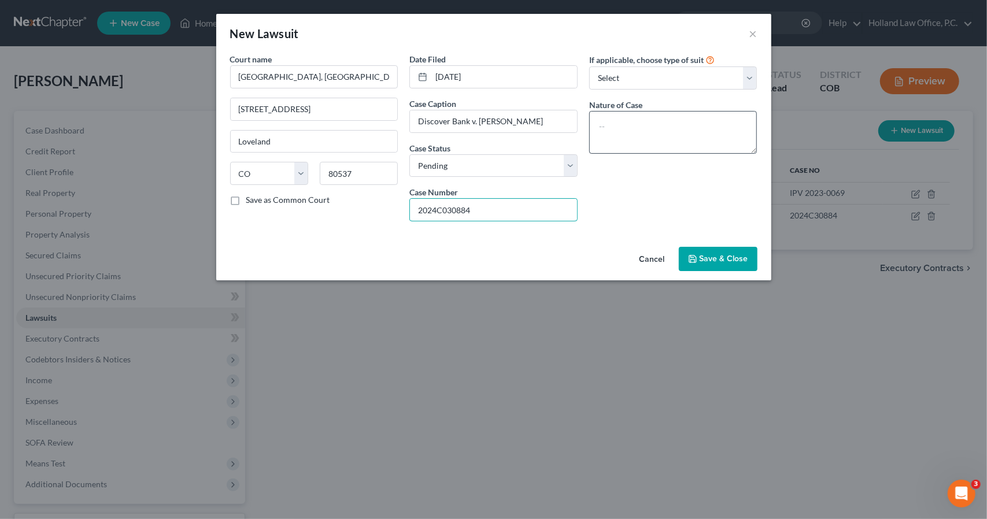
type input "2024C030884"
click at [707, 120] on textarea at bounding box center [673, 132] width 168 height 43
type textarea "Collection"
click at [717, 249] on button "Save & Close" at bounding box center [718, 259] width 79 height 24
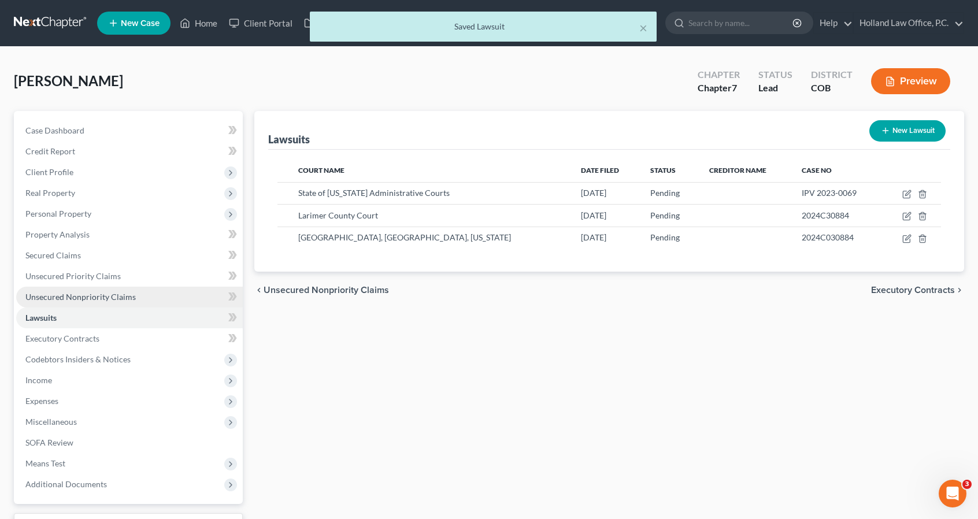
click at [113, 298] on span "Unsecured Nonpriority Claims" at bounding box center [80, 297] width 110 height 10
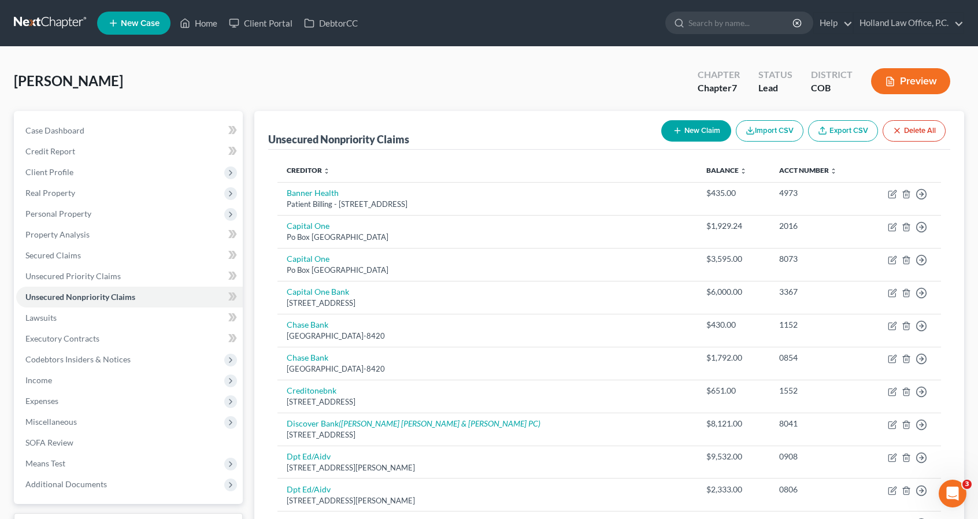
click at [198, 37] on ul "New Case Home Client Portal DebtorCC - No Result - See all results Or Press Ent…" at bounding box center [530, 23] width 867 height 30
click at [195, 24] on link "Home" at bounding box center [198, 23] width 49 height 21
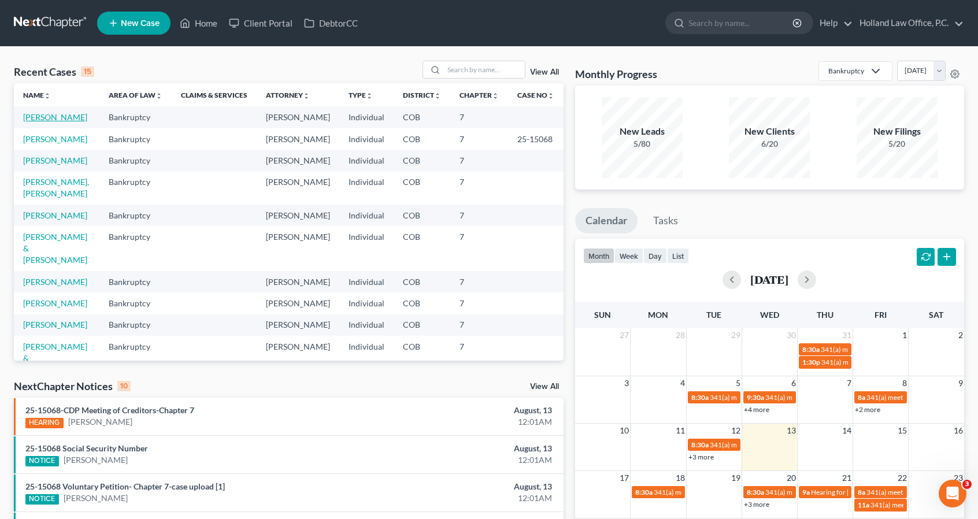
click at [43, 119] on link "[PERSON_NAME]" at bounding box center [55, 117] width 64 height 10
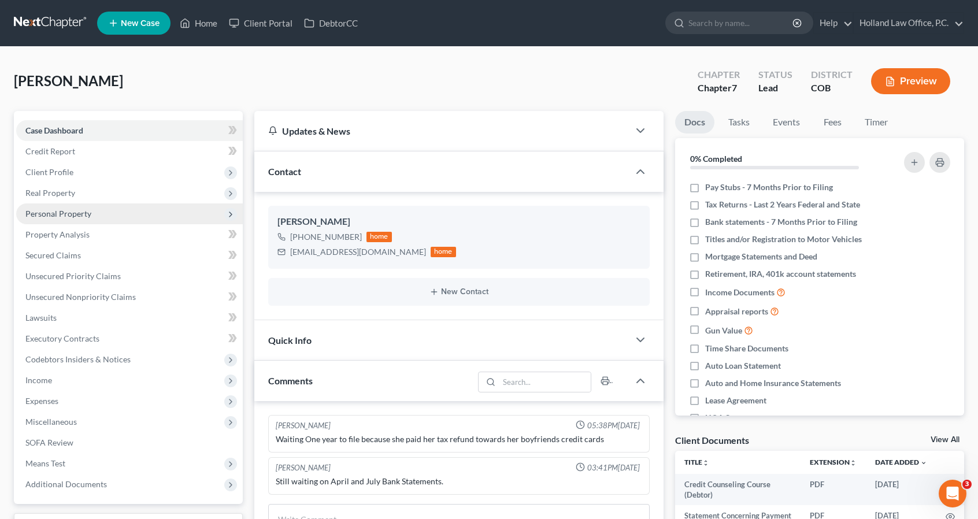
click at [79, 217] on span "Personal Property" at bounding box center [58, 214] width 66 height 10
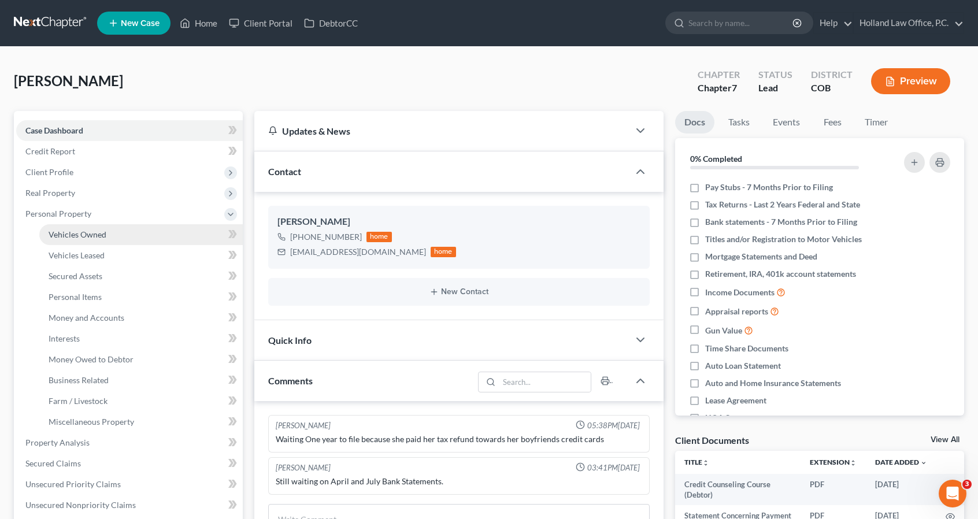
click at [82, 232] on span "Vehicles Owned" at bounding box center [78, 234] width 58 height 10
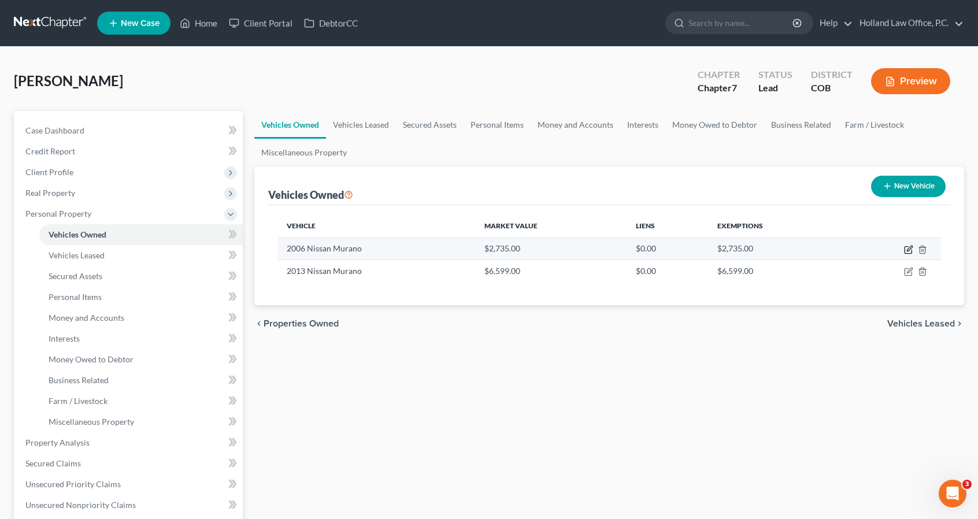
click at [910, 250] on icon "button" at bounding box center [908, 249] width 9 height 9
select select "0"
select select "20"
select select "2"
select select "0"
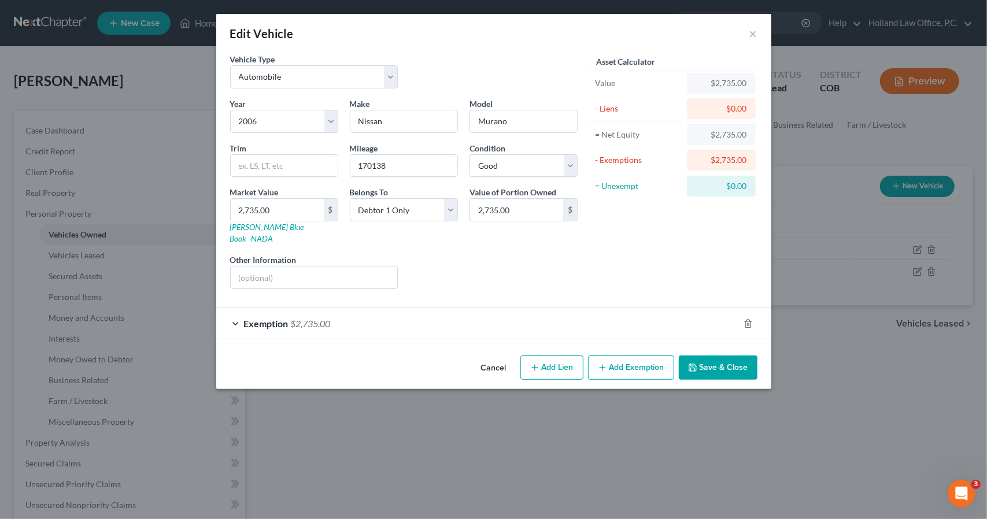
click at [712, 356] on button "Save & Close" at bounding box center [718, 368] width 79 height 24
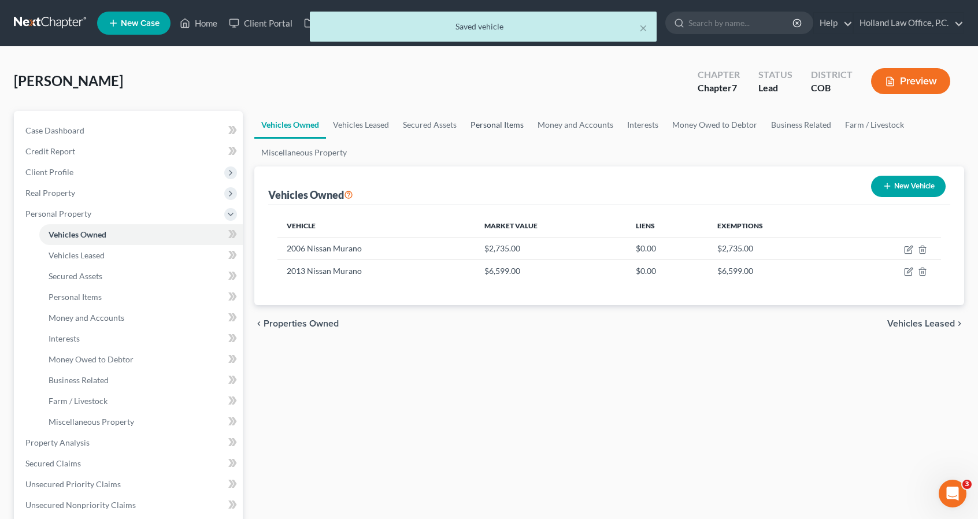
click at [474, 126] on link "Personal Items" at bounding box center [497, 125] width 67 height 28
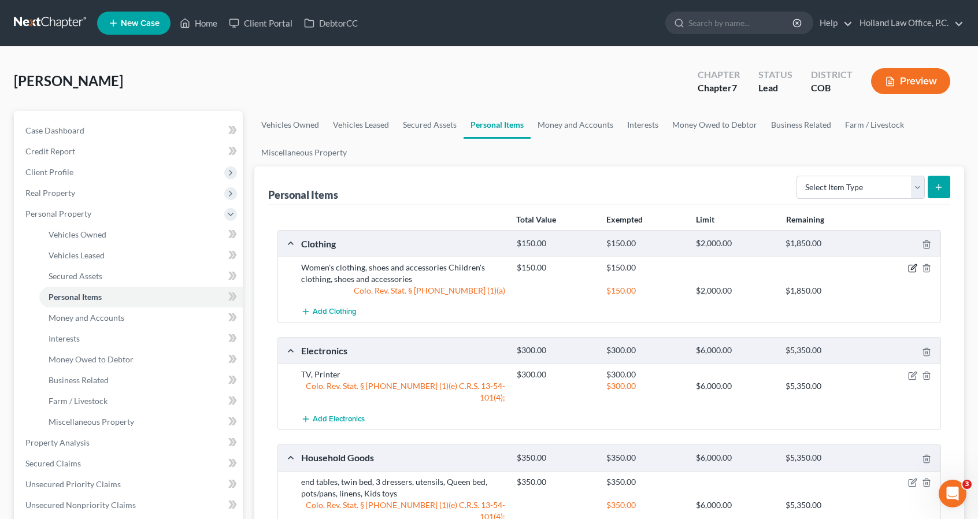
click at [911, 267] on icon "button" at bounding box center [913, 267] width 5 height 5
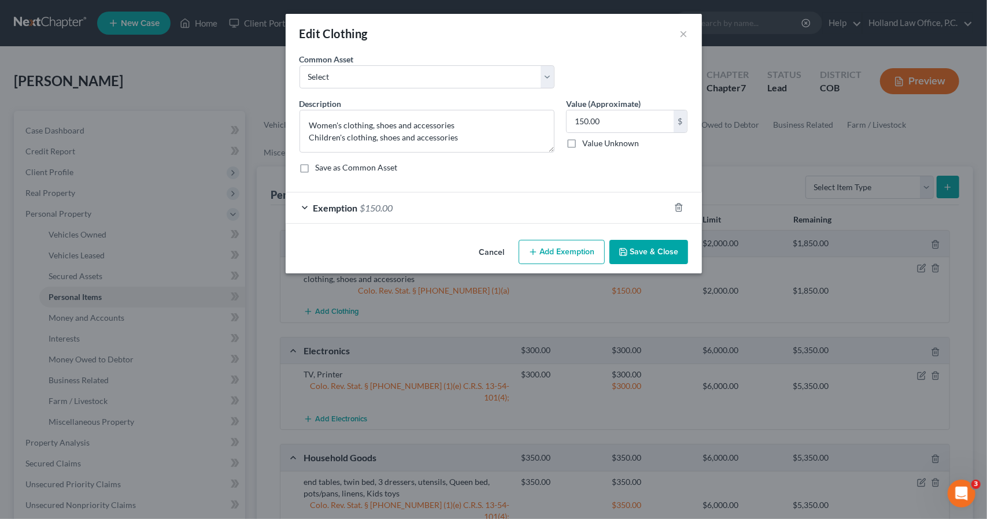
click at [645, 251] on button "Save & Close" at bounding box center [648, 252] width 79 height 24
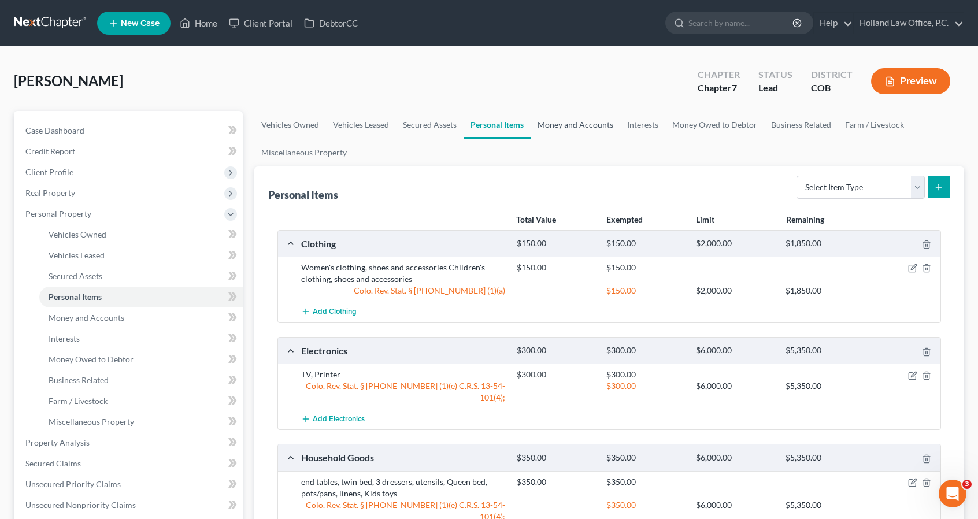
click at [550, 129] on link "Money and Accounts" at bounding box center [576, 125] width 90 height 28
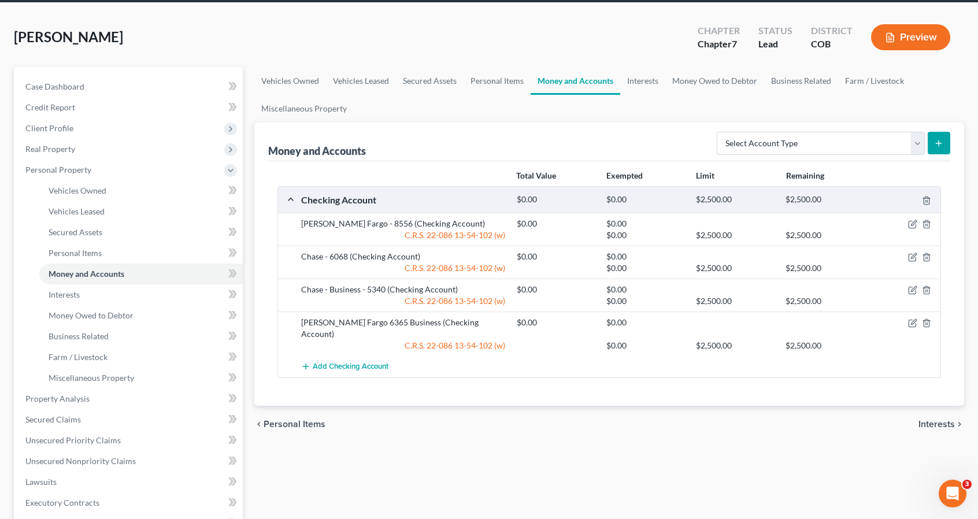
scroll to position [46, 0]
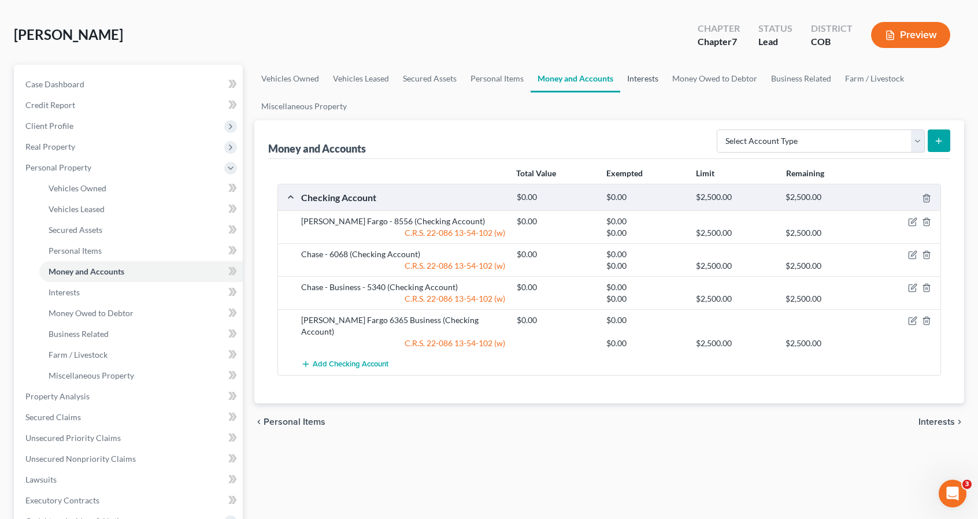
click at [644, 86] on link "Interests" at bounding box center [642, 79] width 45 height 28
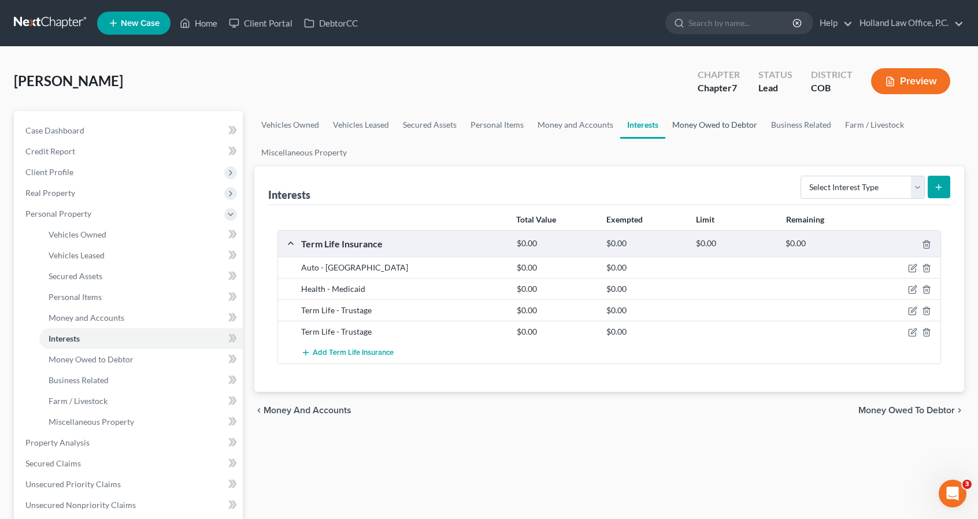
click at [685, 128] on link "Money Owed to Debtor" at bounding box center [714, 125] width 99 height 28
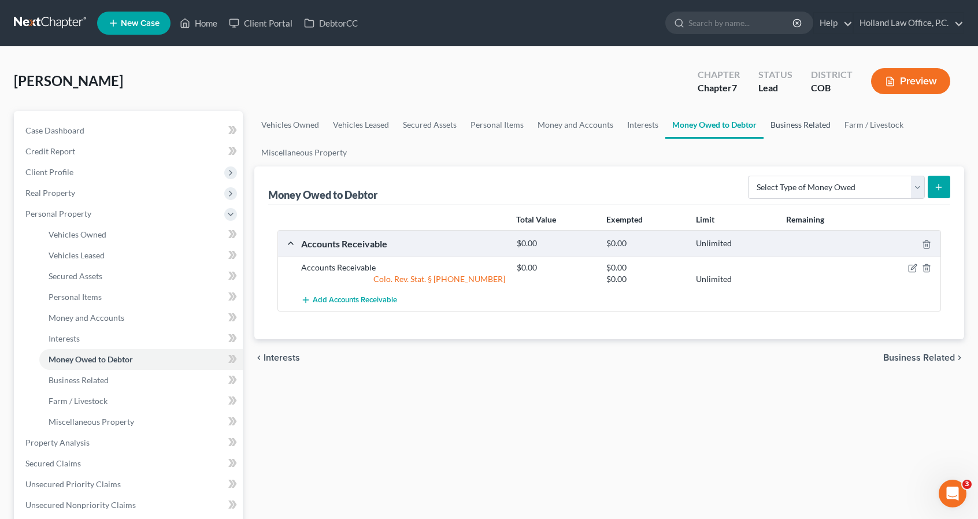
click at [775, 135] on link "Business Related" at bounding box center [801, 125] width 74 height 28
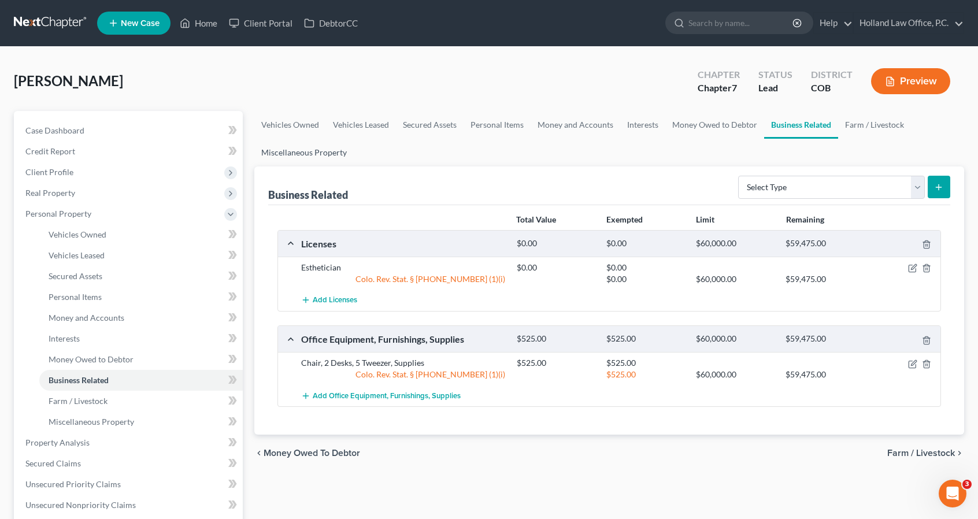
click at [280, 158] on link "Miscellaneous Property" at bounding box center [303, 153] width 99 height 28
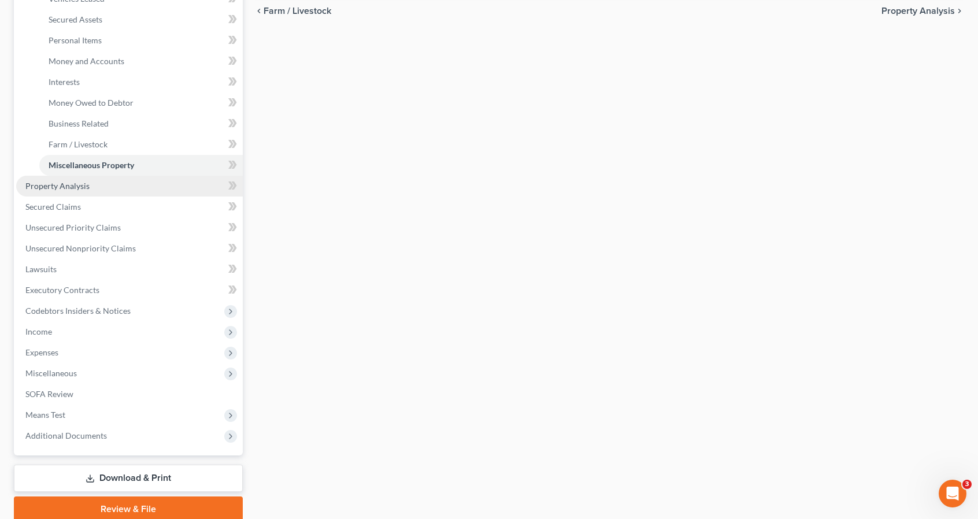
scroll to position [302, 0]
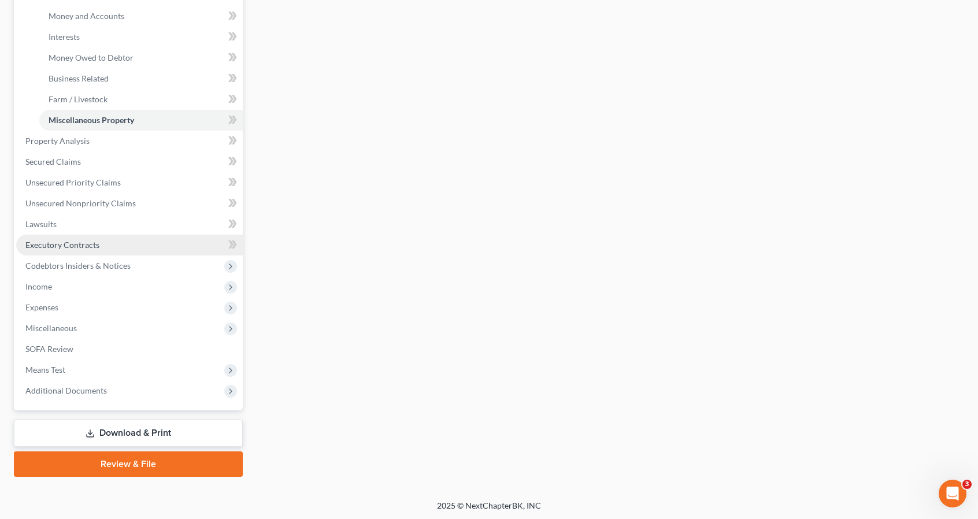
click at [77, 241] on span "Executory Contracts" at bounding box center [62, 245] width 74 height 10
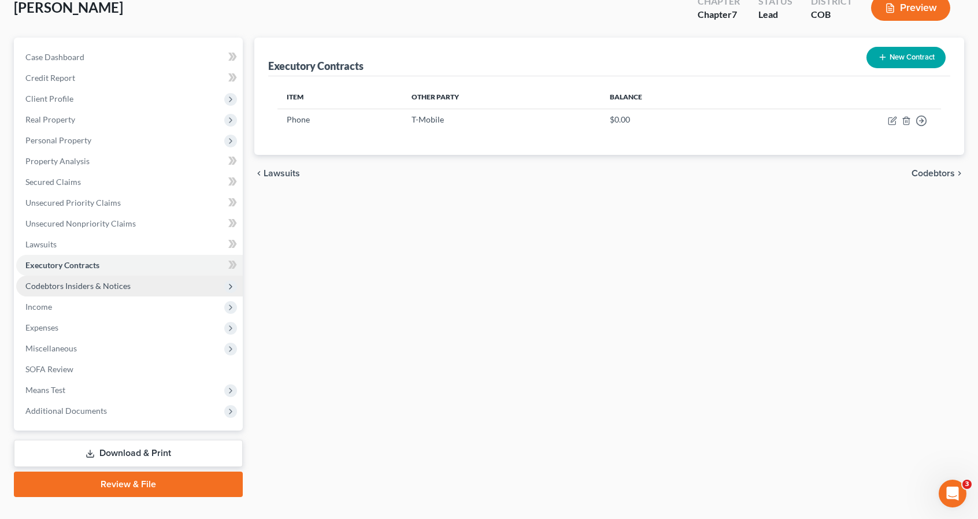
scroll to position [92, 0]
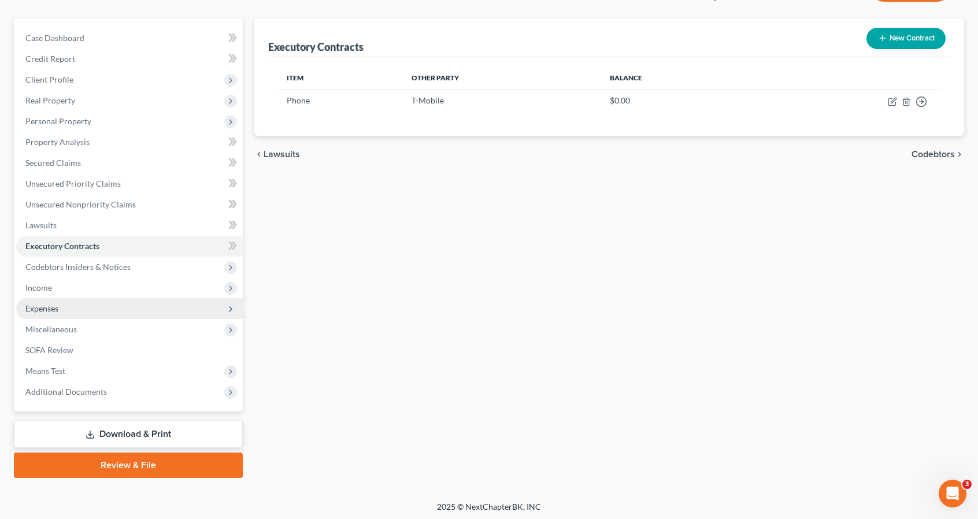
click at [73, 312] on span "Expenses" at bounding box center [129, 308] width 227 height 21
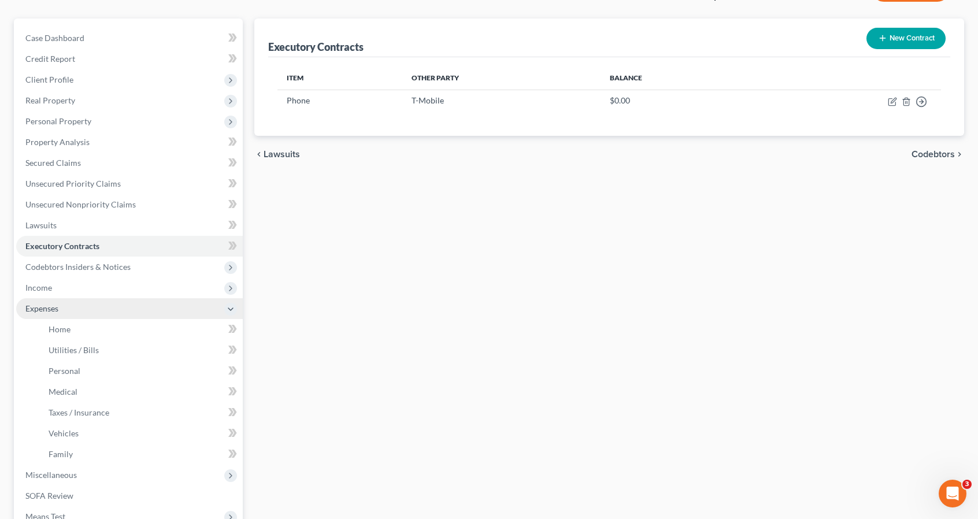
click at [119, 298] on span "Expenses" at bounding box center [129, 308] width 227 height 21
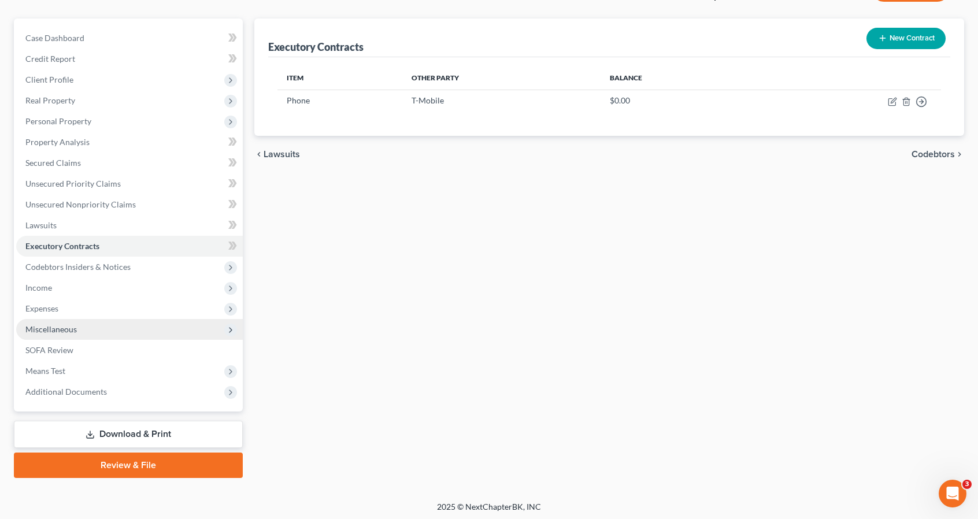
click at [116, 324] on span "Miscellaneous" at bounding box center [129, 329] width 227 height 21
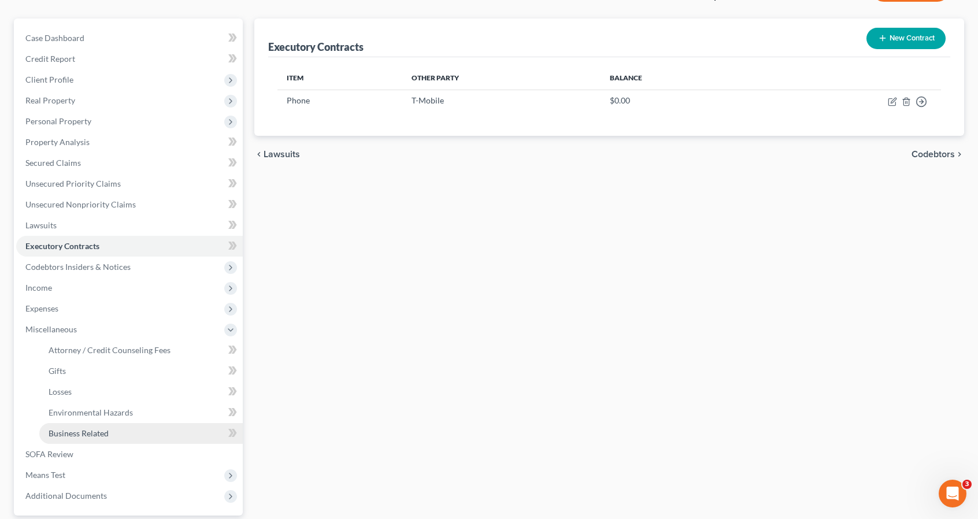
click at [105, 432] on span "Business Related" at bounding box center [79, 433] width 60 height 10
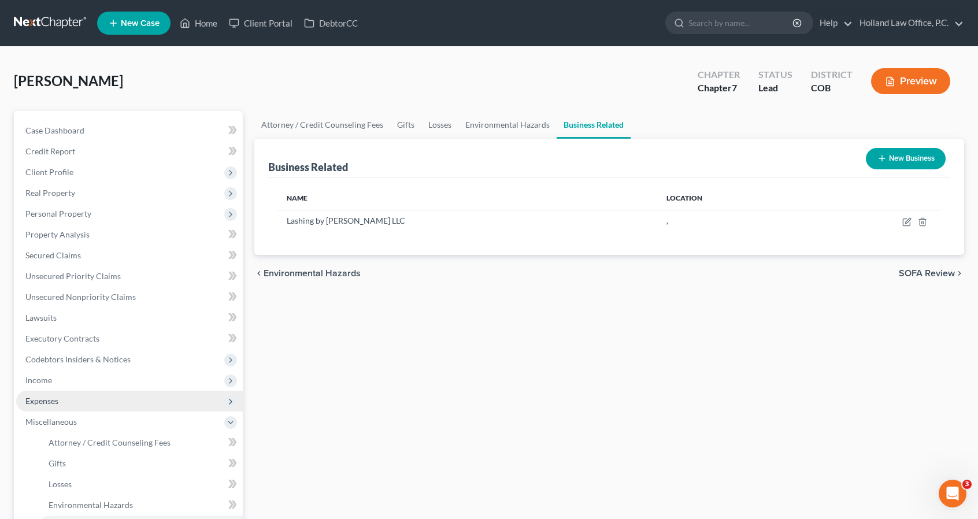
click at [110, 393] on span "Expenses" at bounding box center [129, 401] width 227 height 21
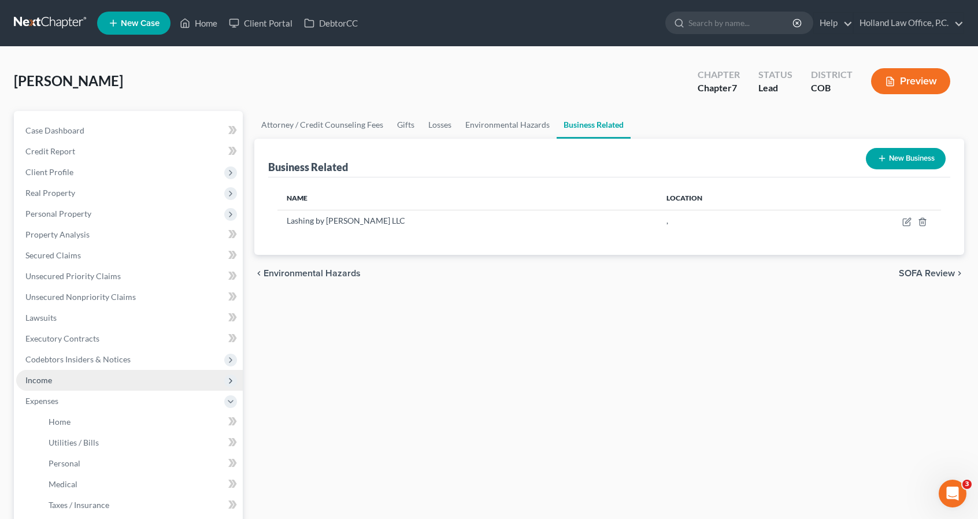
click at [111, 382] on span "Income" at bounding box center [129, 380] width 227 height 21
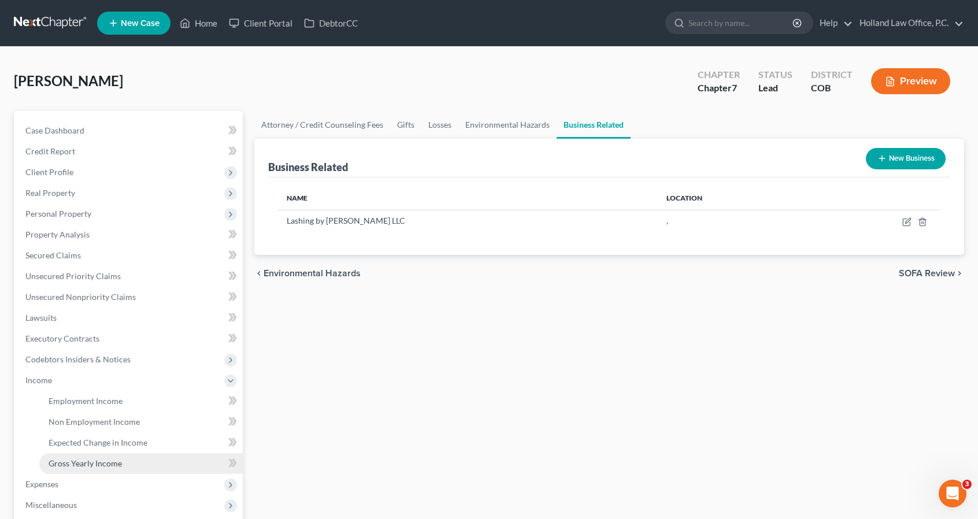
click at [105, 458] on span "Gross Yearly Income" at bounding box center [85, 463] width 73 height 10
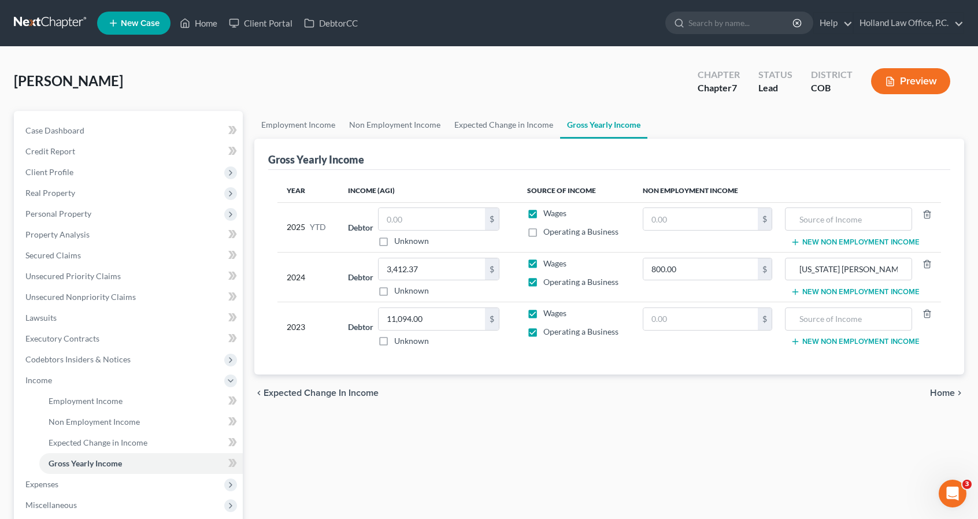
click at [543, 229] on label "Operating a Business" at bounding box center [580, 232] width 75 height 12
click at [548, 229] on input "Operating a Business" at bounding box center [552, 230] width 8 height 8
checkbox input "true"
click at [186, 21] on icon at bounding box center [185, 23] width 10 height 14
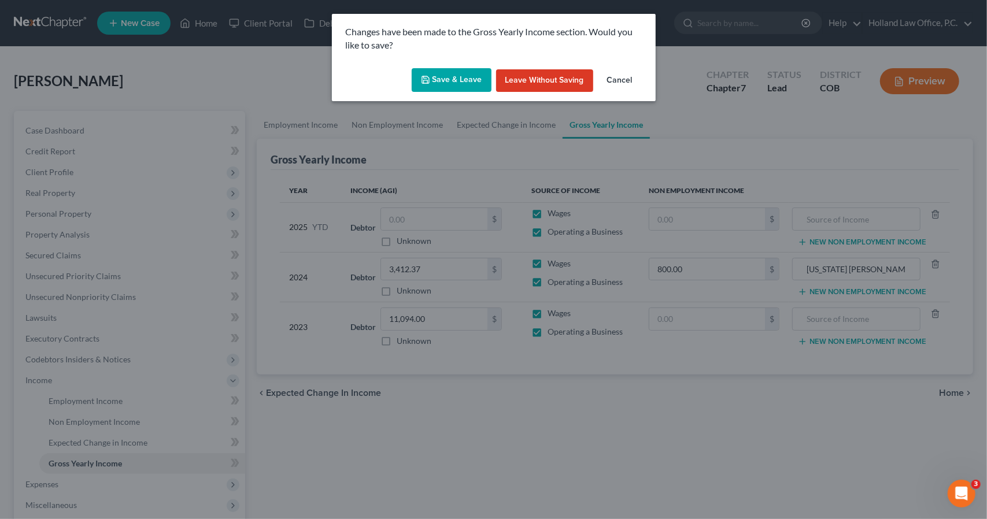
click at [462, 66] on div "Save & Leave Leave without Saving Cancel" at bounding box center [494, 83] width 324 height 38
click at [464, 75] on button "Save & Leave" at bounding box center [452, 80] width 80 height 24
